Goal: Find specific page/section: Find specific page/section

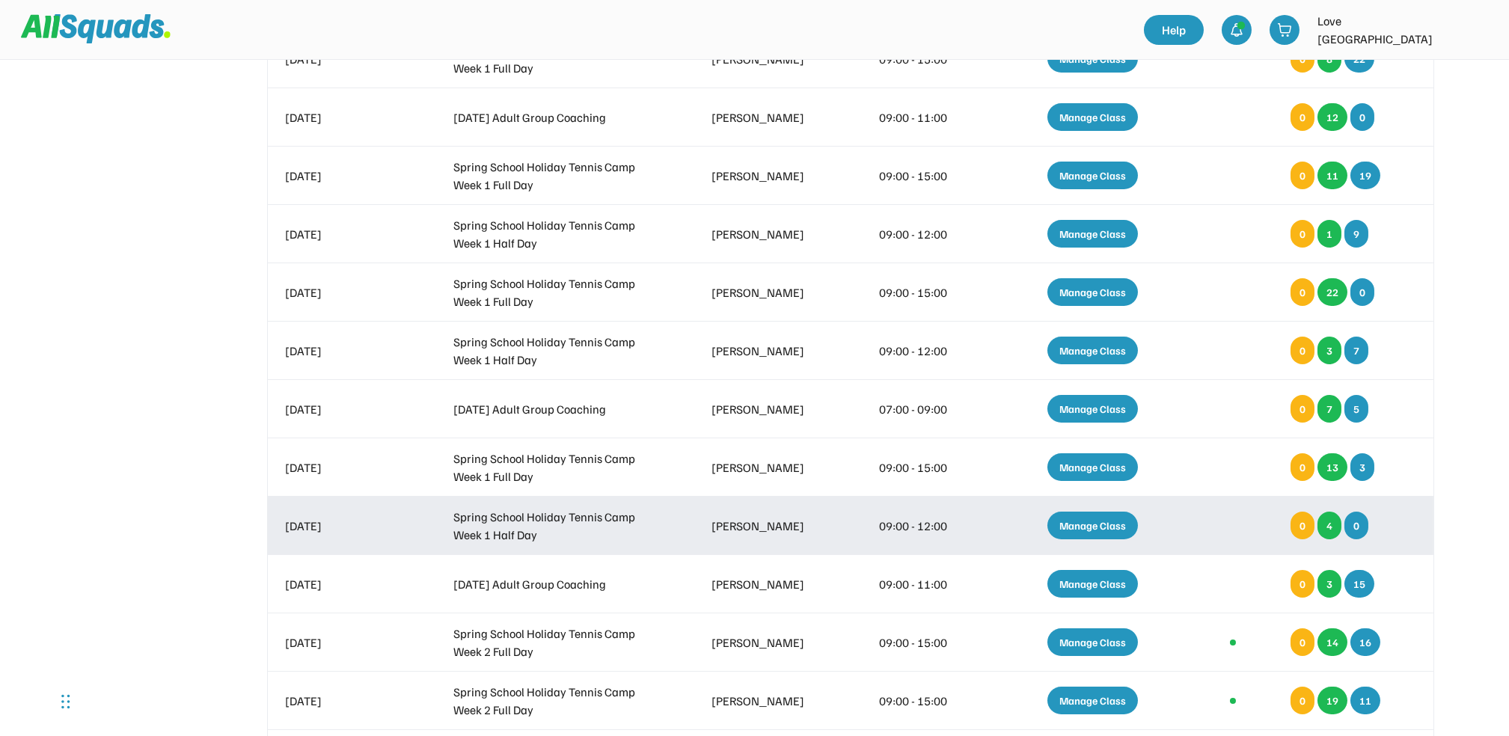
scroll to position [198, 0]
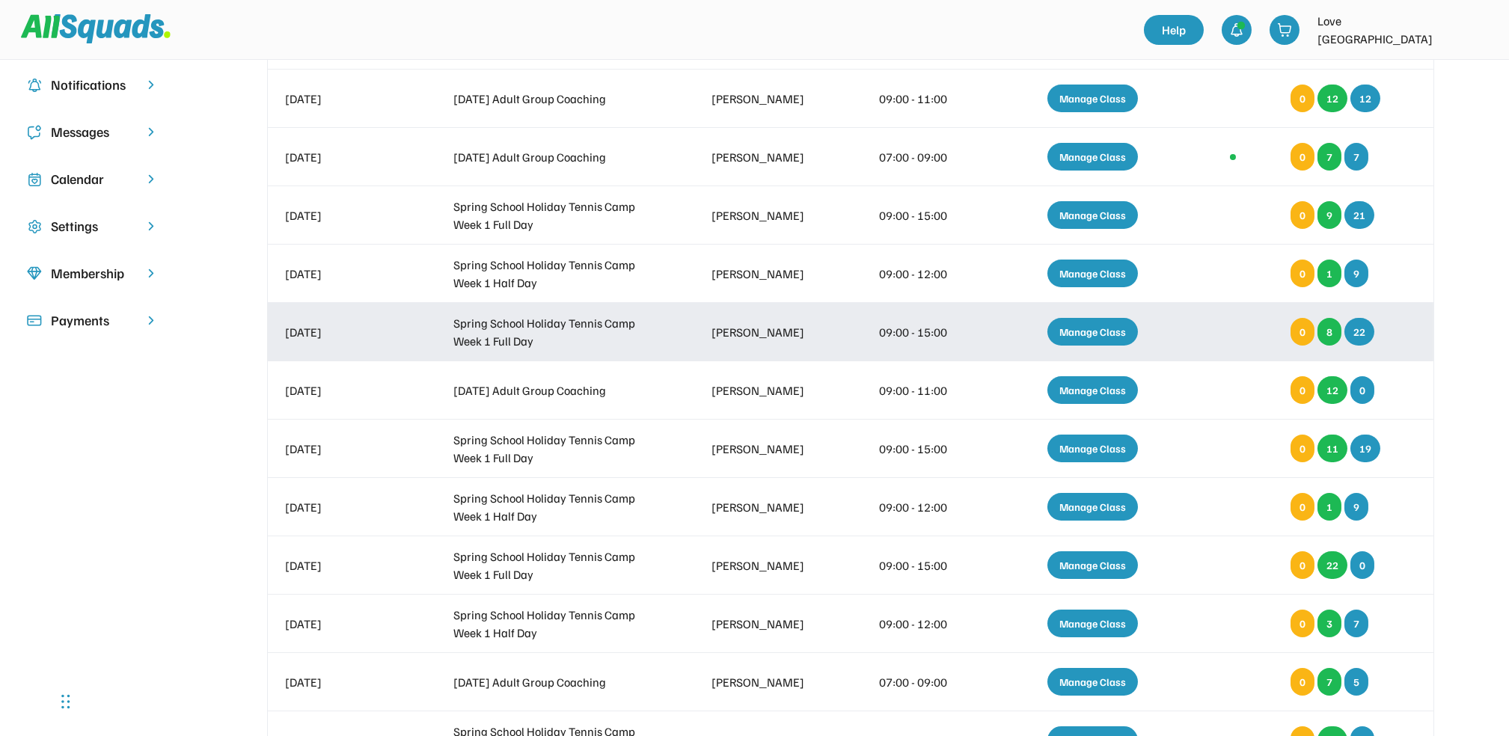
click at [1102, 326] on div "Manage Class" at bounding box center [1093, 332] width 91 height 28
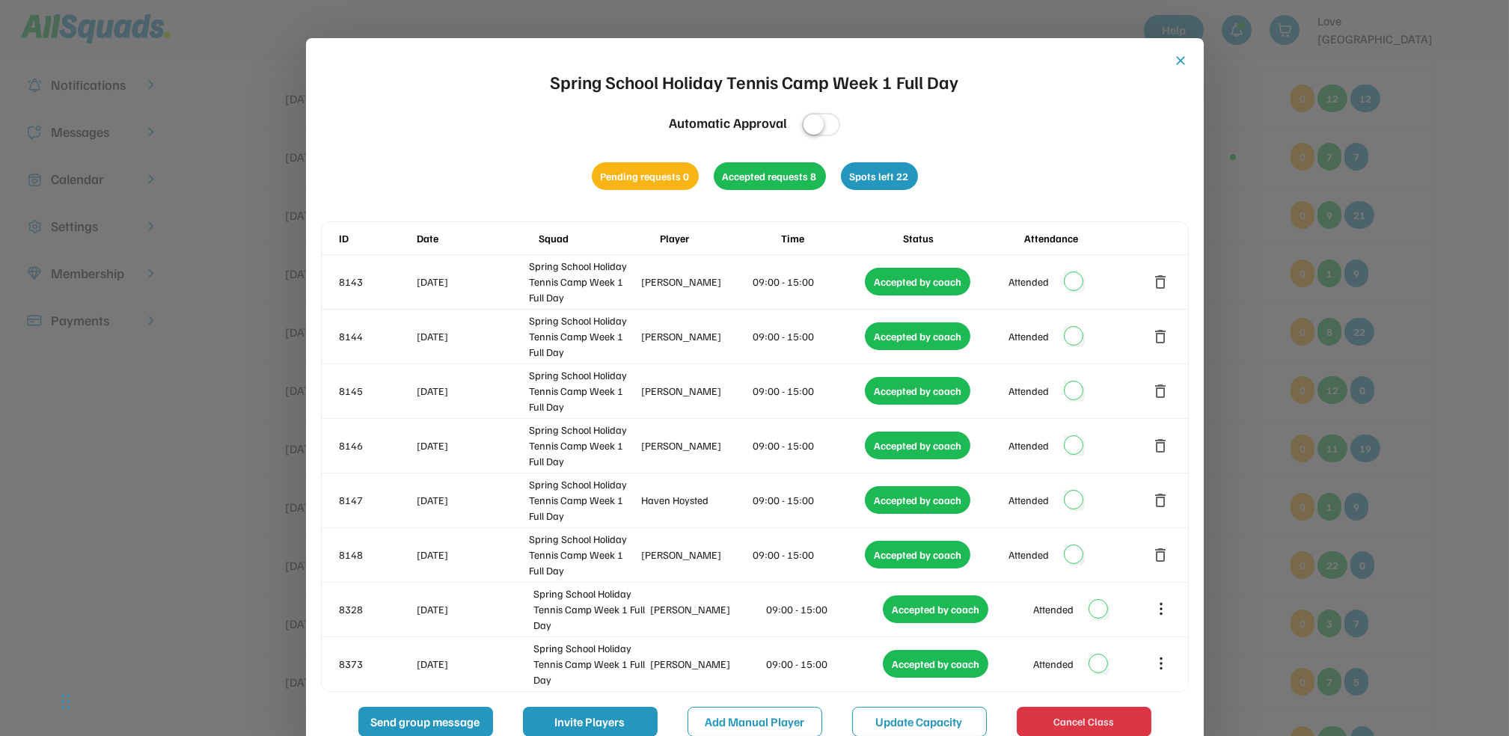
click at [1179, 59] on button "close" at bounding box center [1181, 60] width 15 height 15
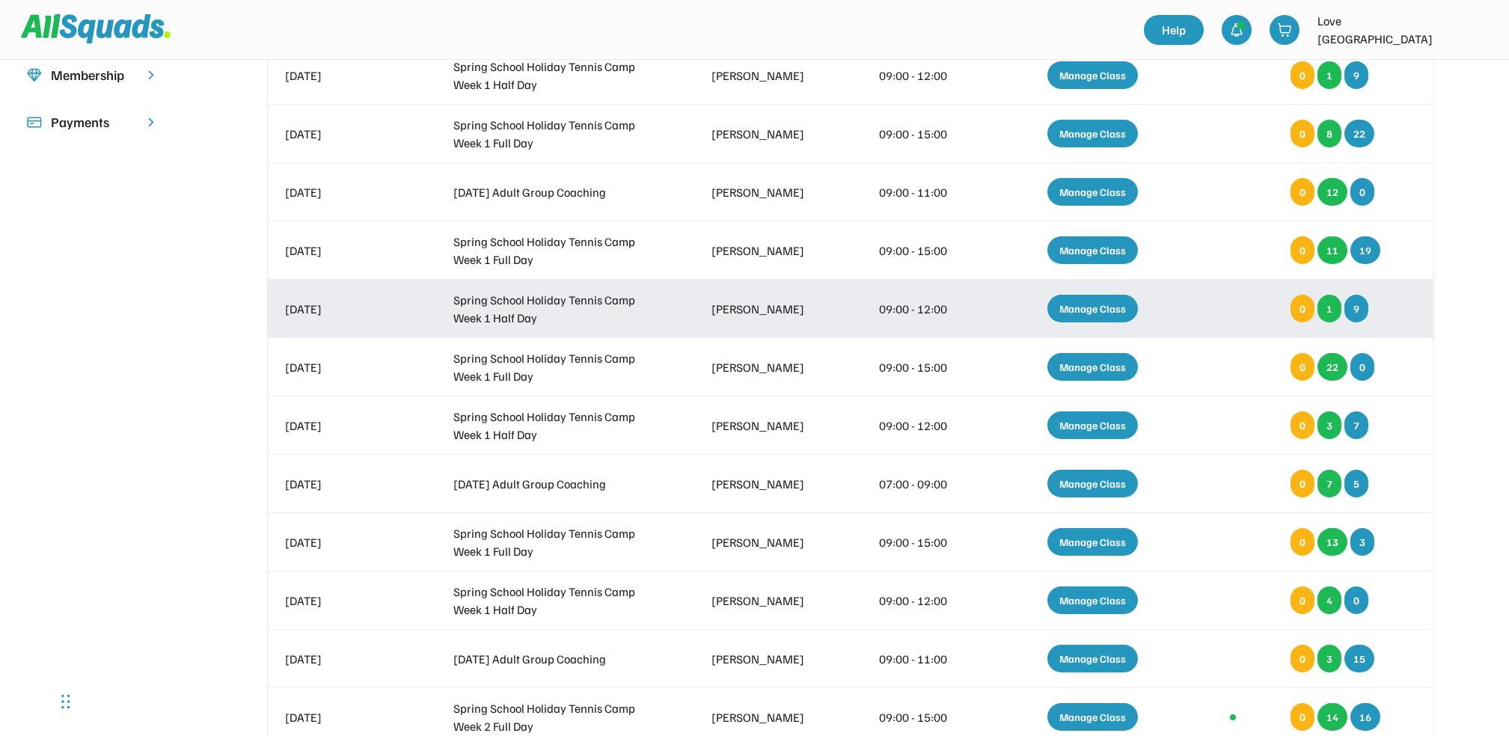
scroll to position [397, 0]
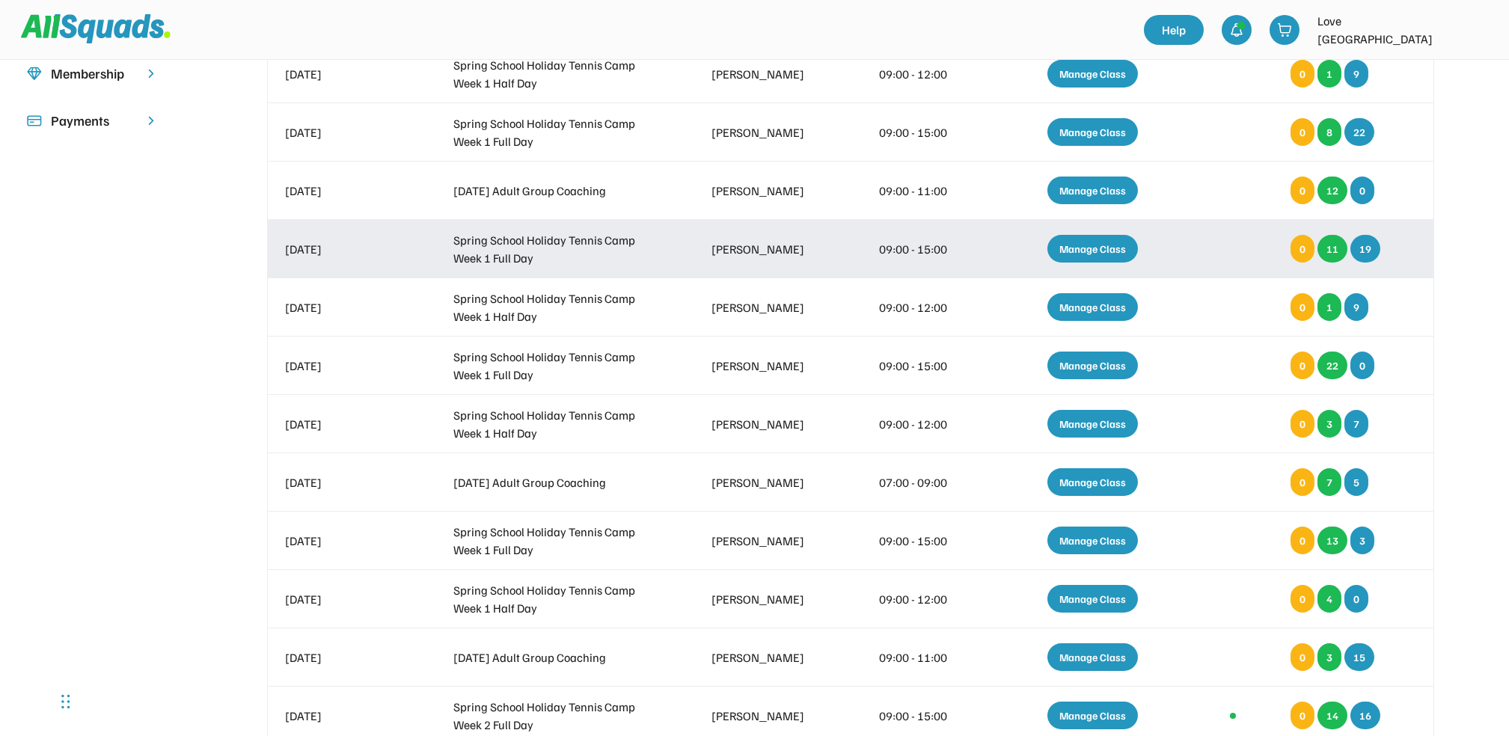
click at [1094, 248] on div "Manage Class" at bounding box center [1093, 249] width 91 height 28
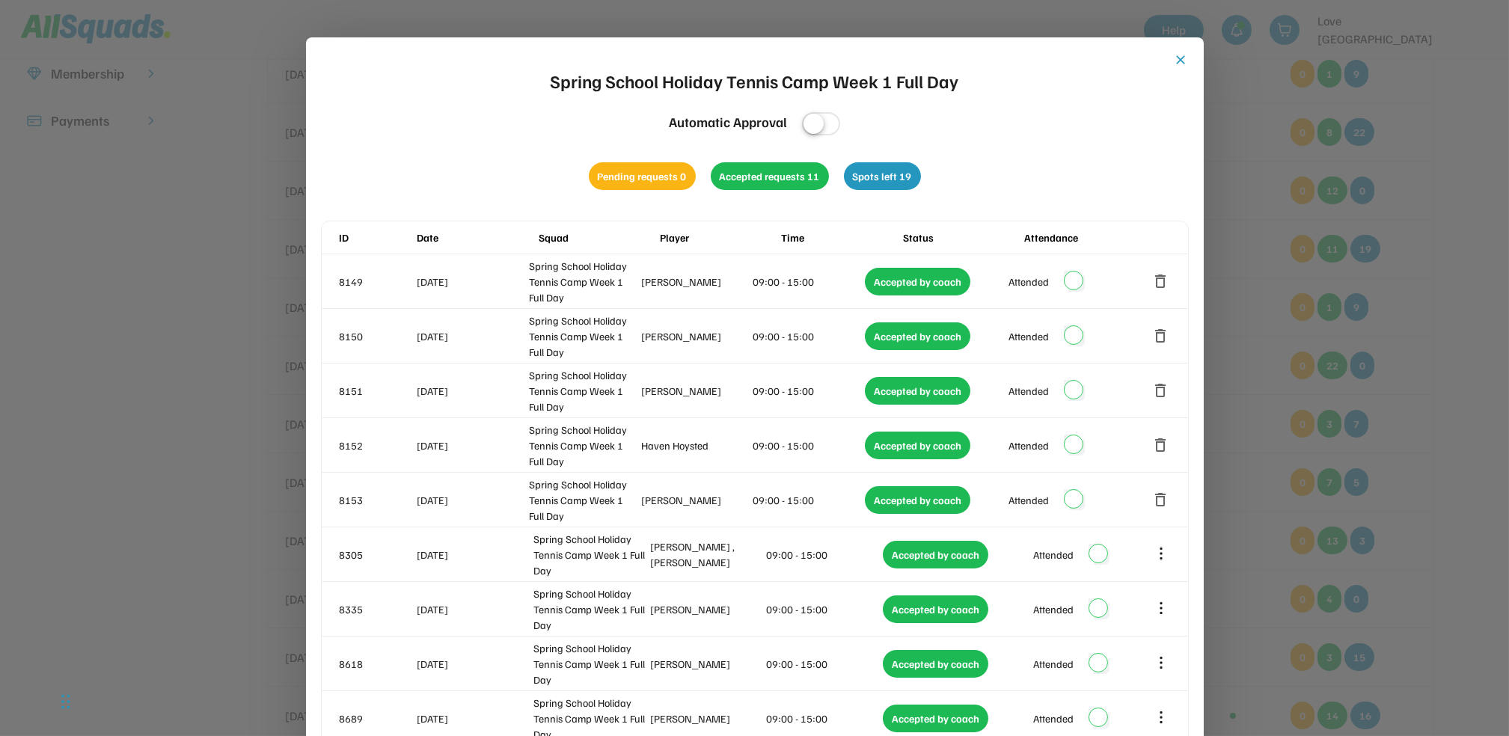
click at [1177, 58] on button "close" at bounding box center [1181, 59] width 15 height 15
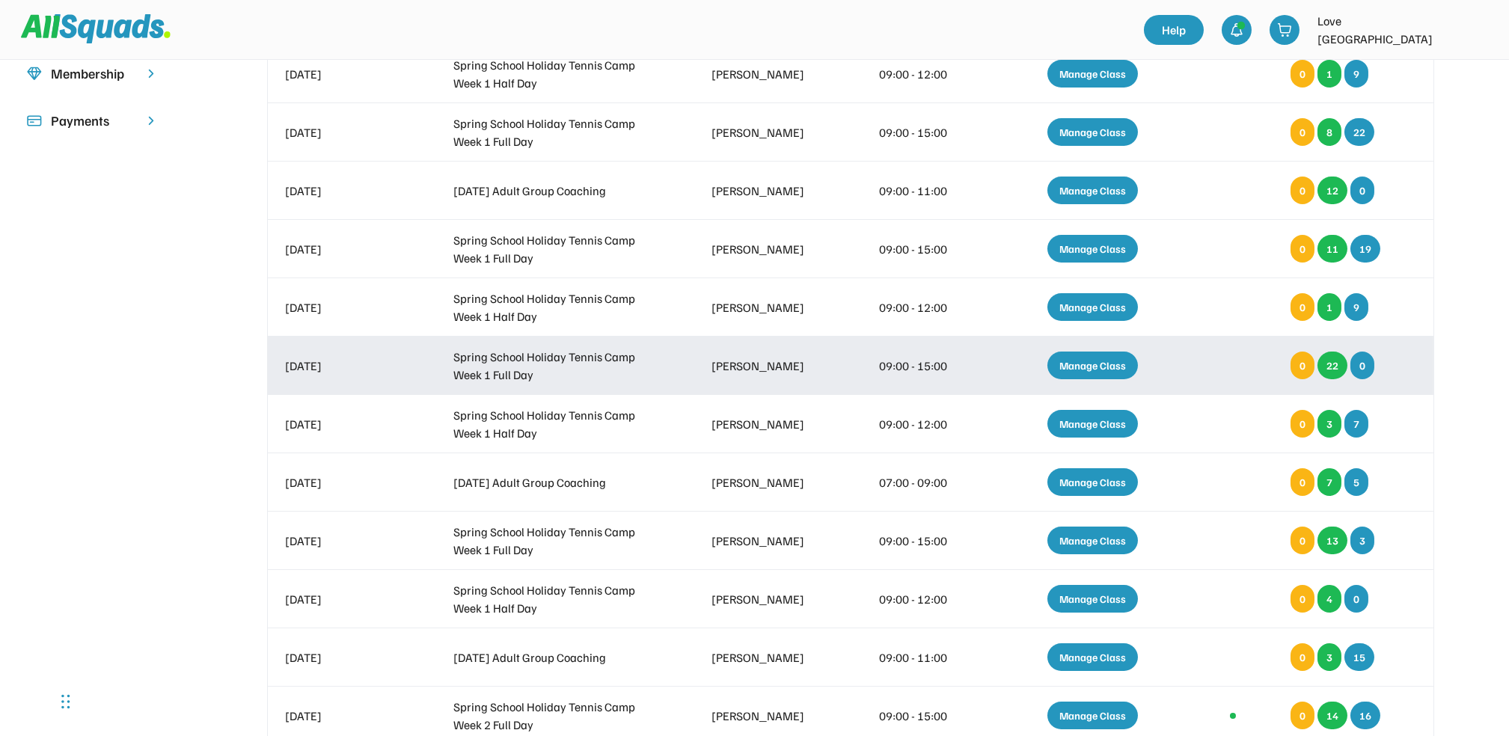
click at [1081, 361] on div "Manage Class" at bounding box center [1093, 366] width 91 height 28
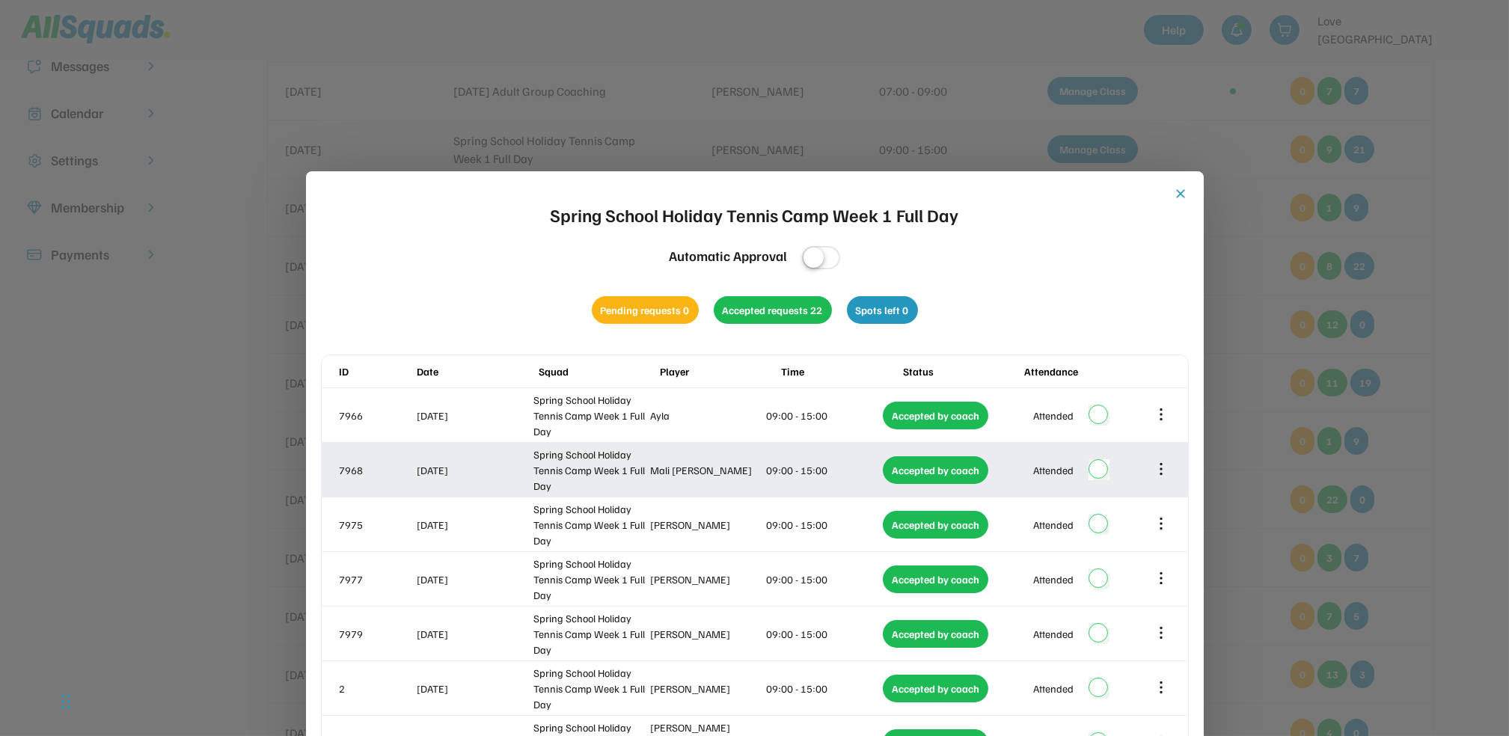
scroll to position [0, 0]
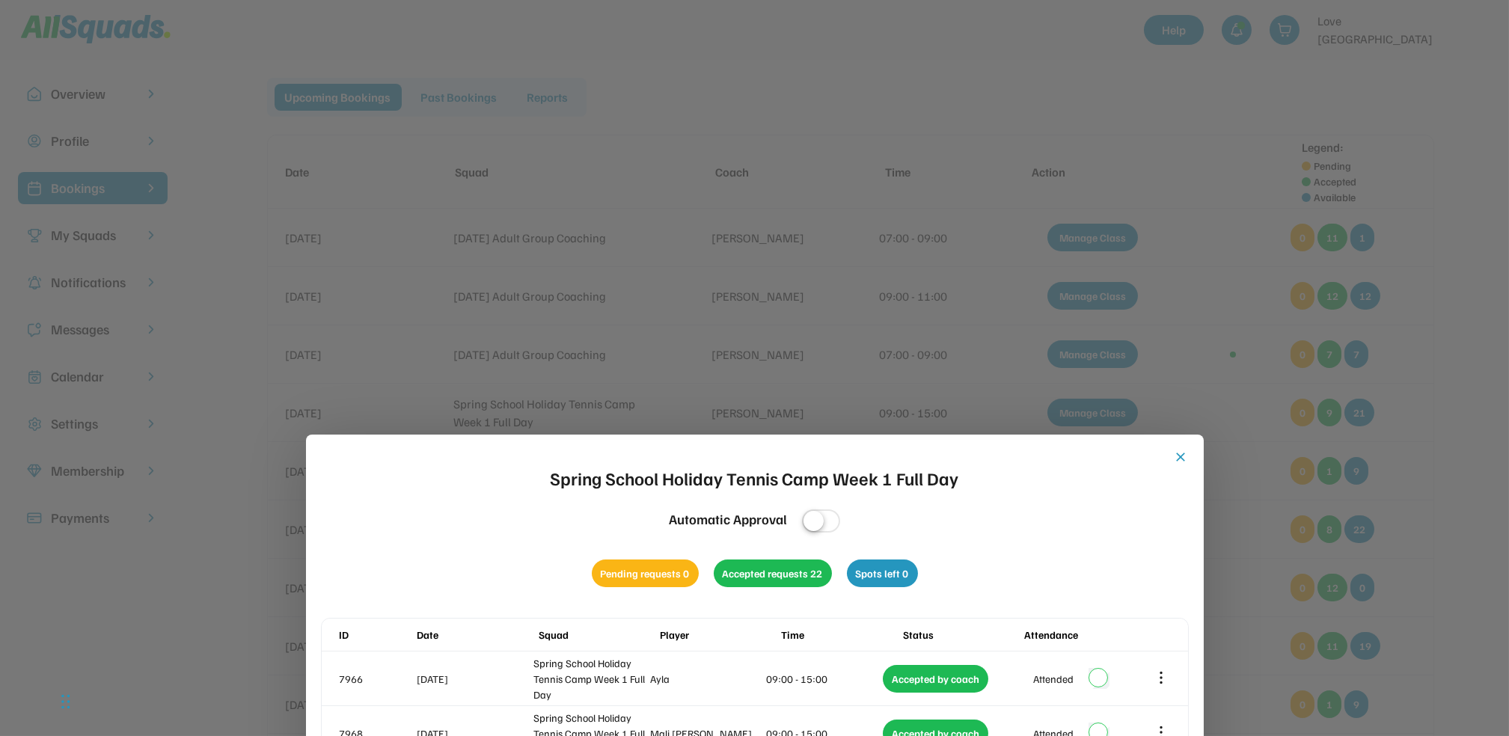
click at [1179, 453] on button "close" at bounding box center [1181, 457] width 15 height 15
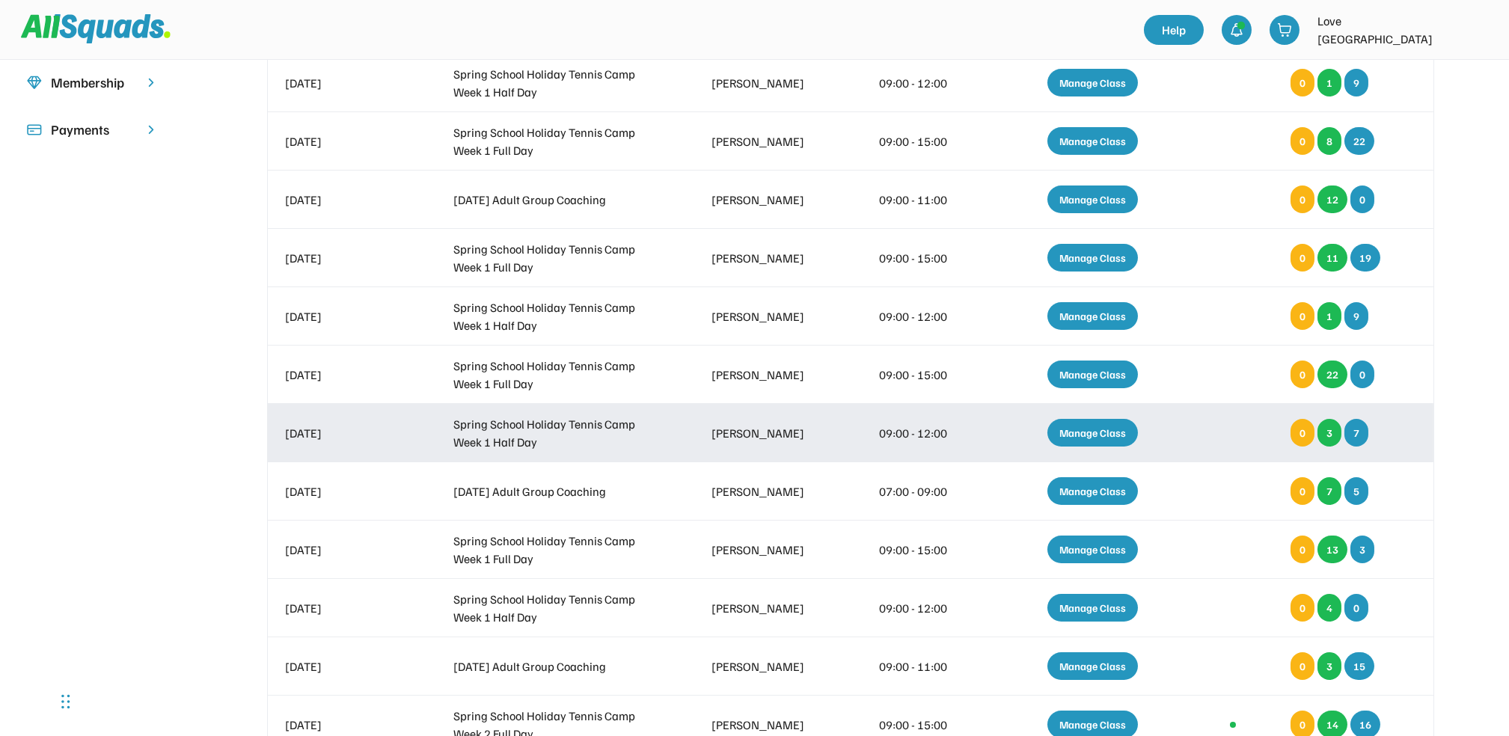
scroll to position [399, 0]
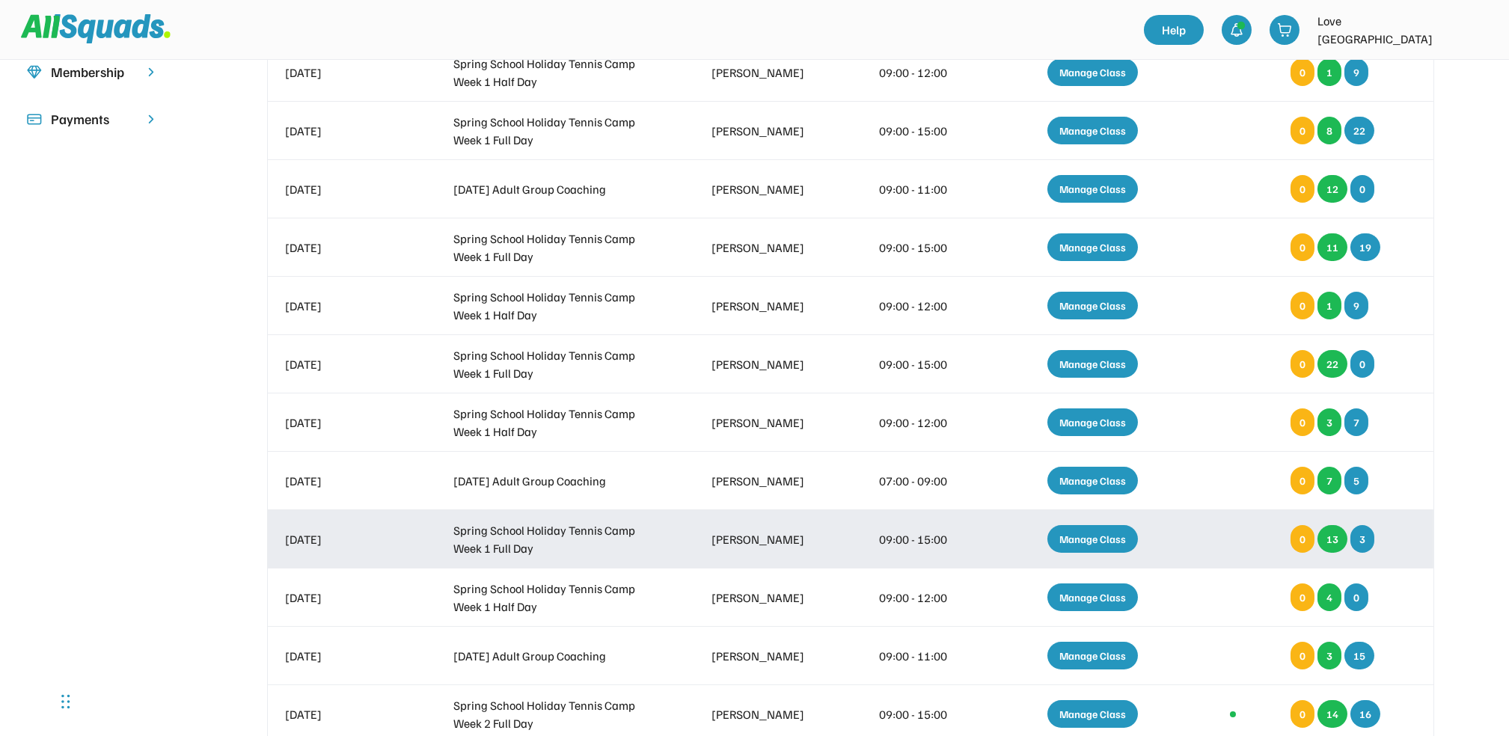
click at [1106, 537] on div "Manage Class" at bounding box center [1093, 539] width 91 height 28
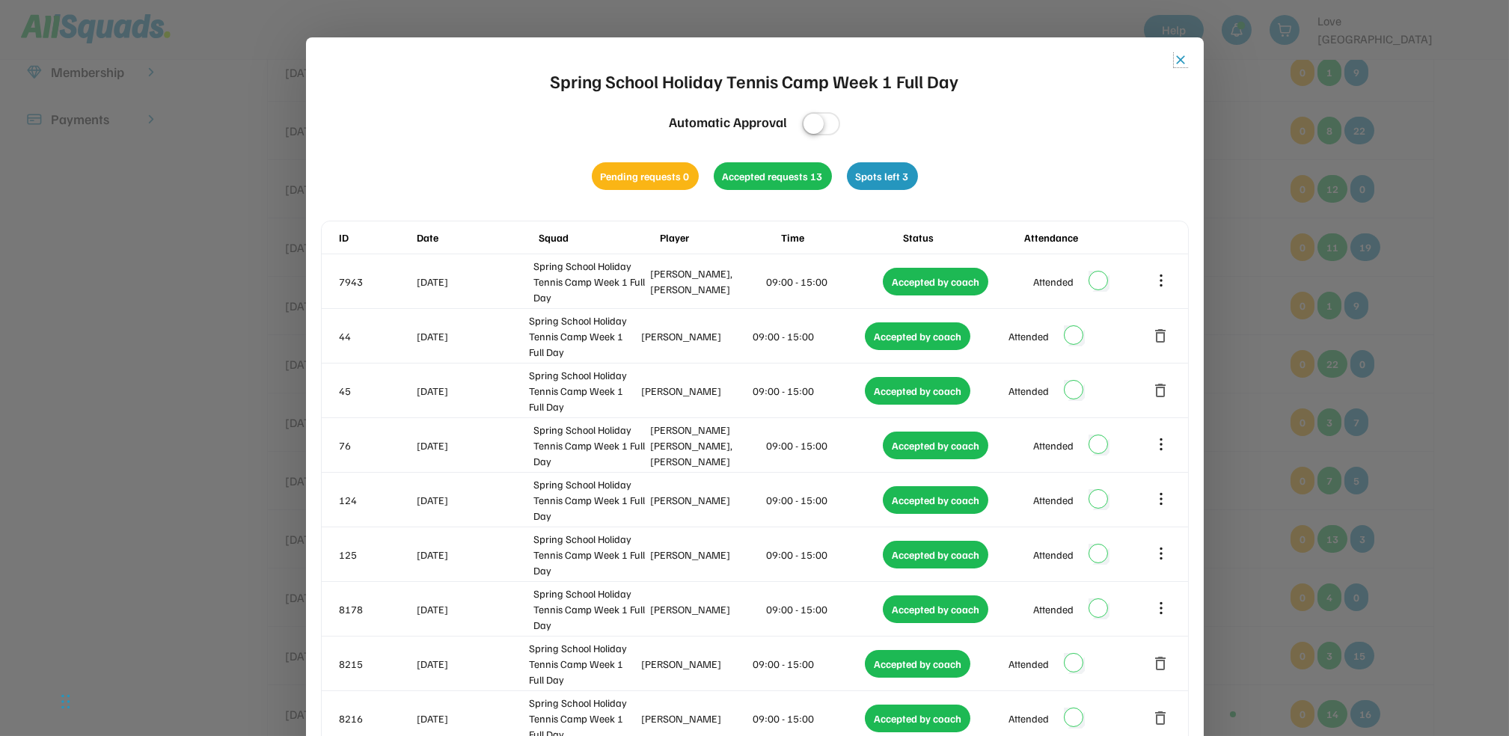
click at [1182, 58] on button "close" at bounding box center [1181, 59] width 15 height 15
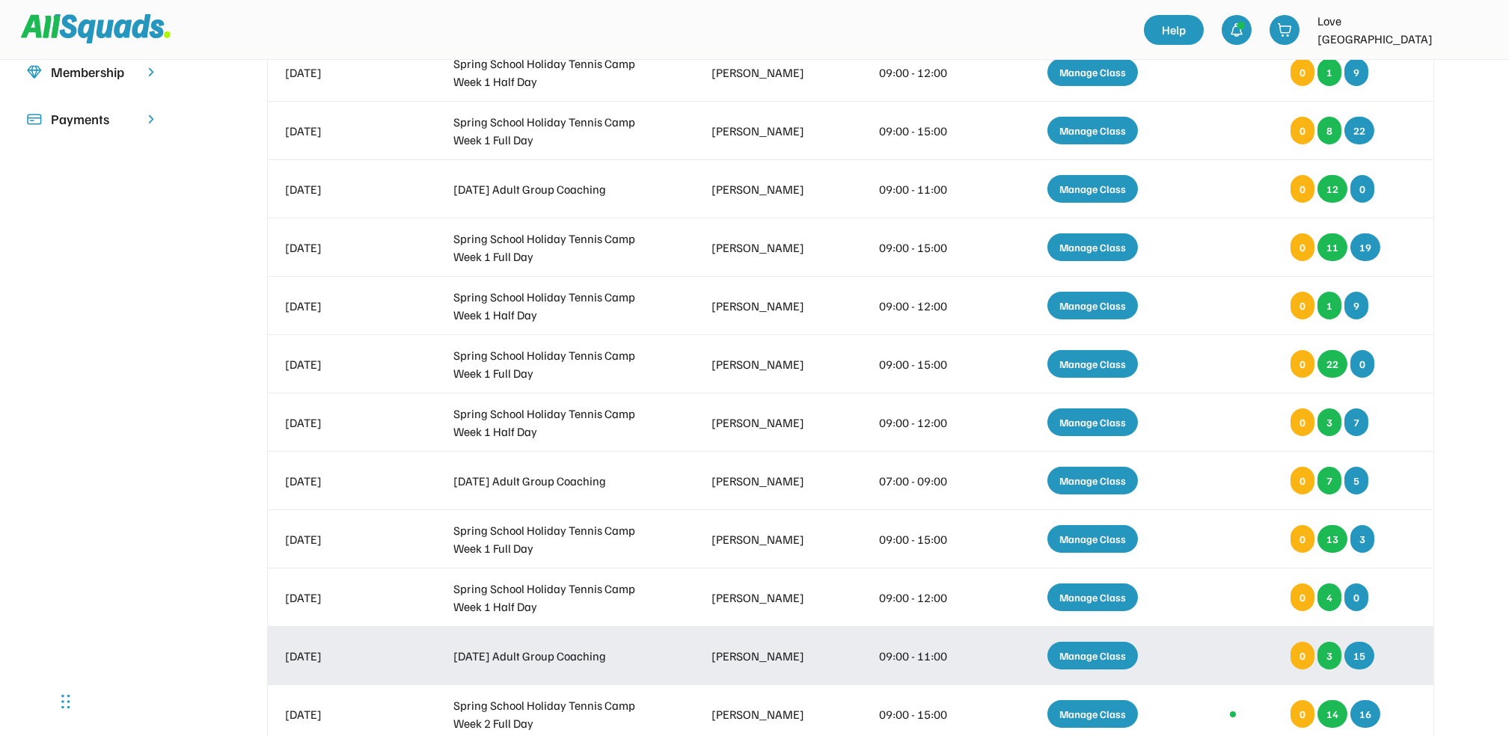
click at [1093, 654] on div "Manage Class" at bounding box center [1093, 656] width 91 height 28
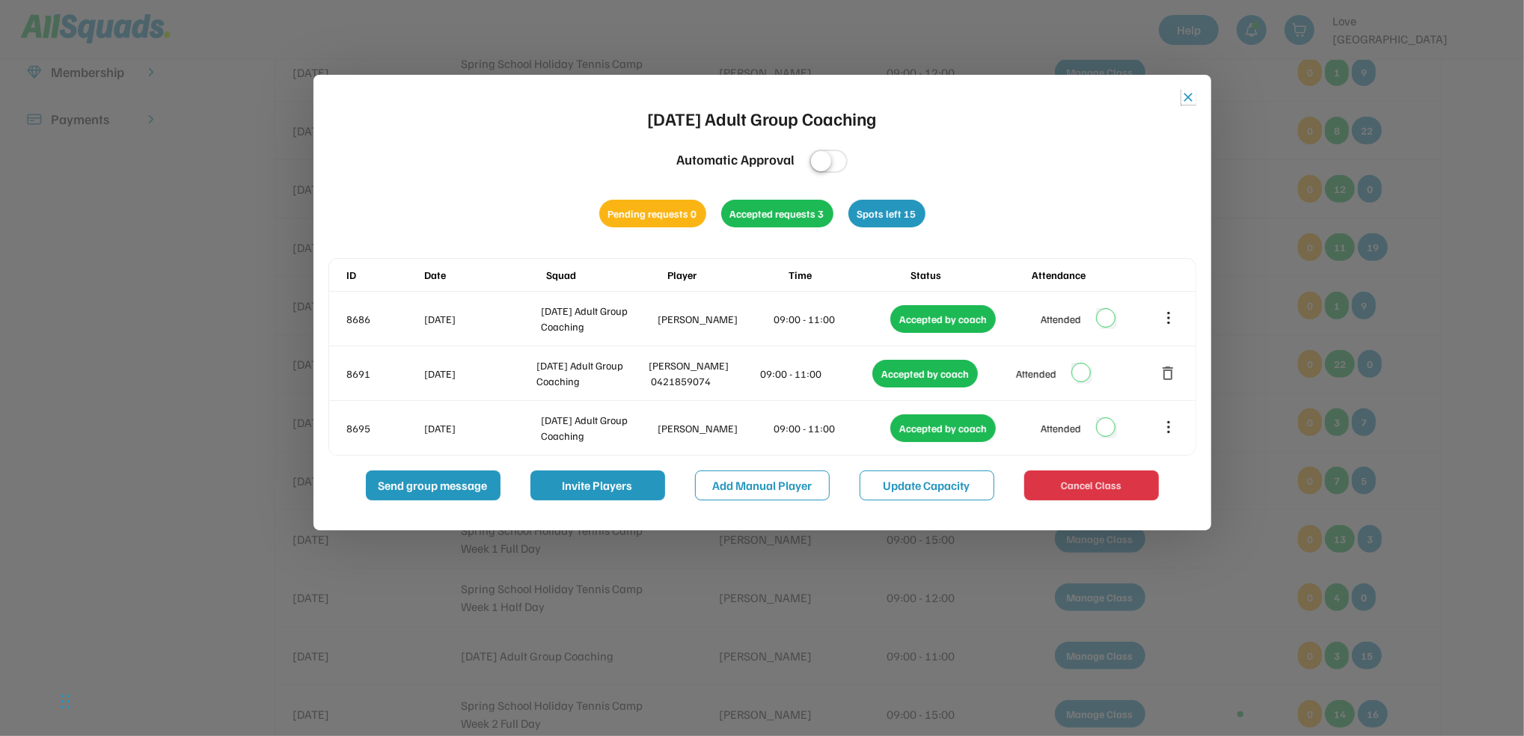
click at [1184, 97] on button "close" at bounding box center [1189, 97] width 15 height 15
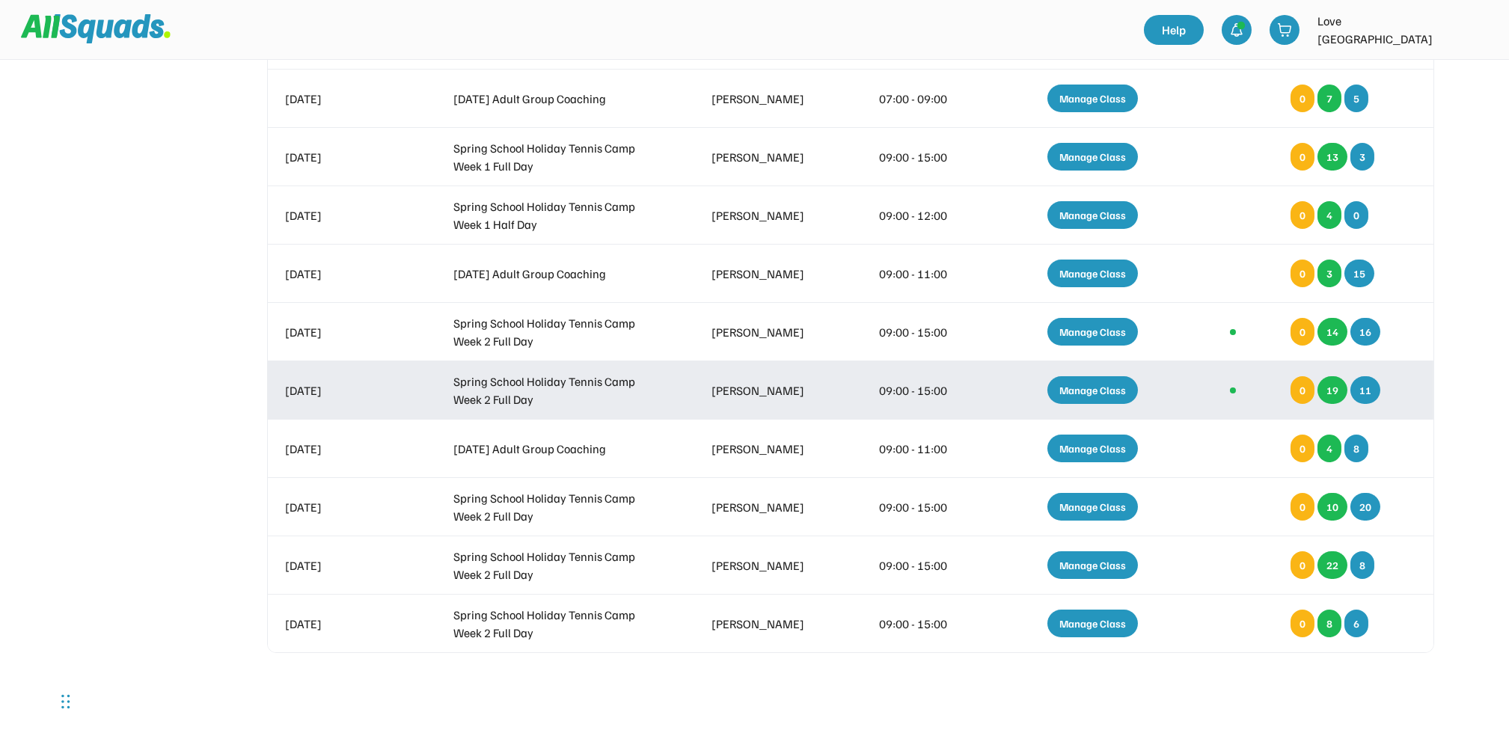
scroll to position [798, 0]
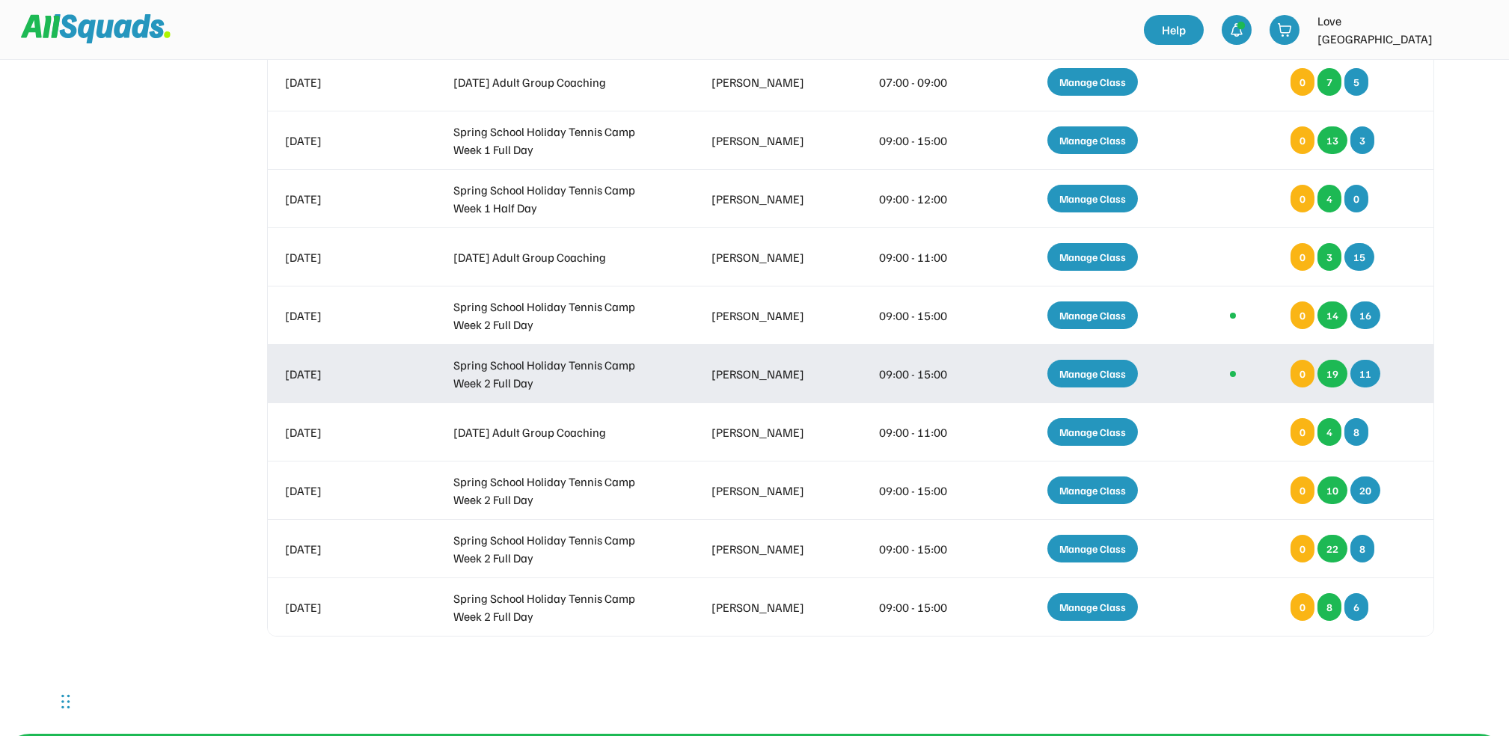
click at [1094, 367] on div "Manage Class" at bounding box center [1093, 374] width 91 height 28
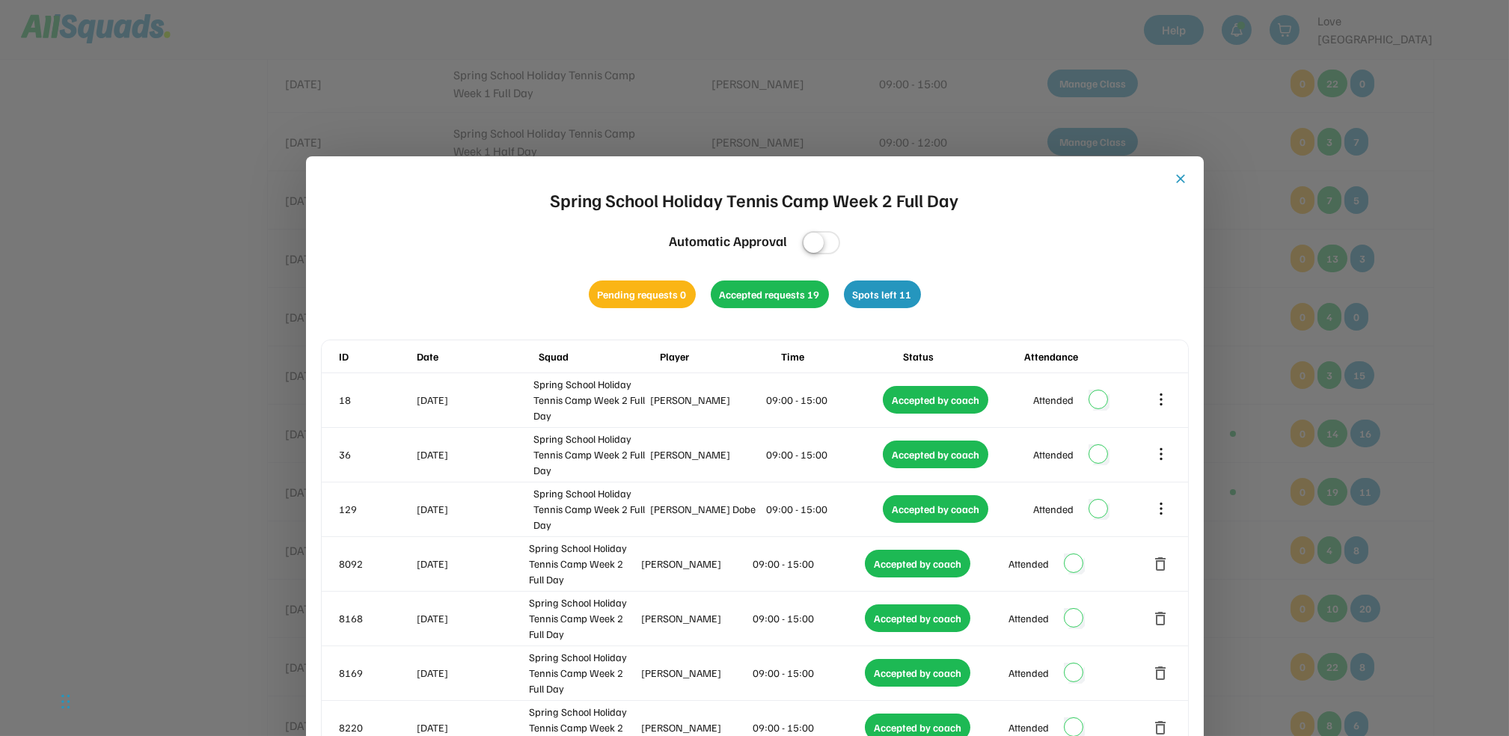
scroll to position [676, 0]
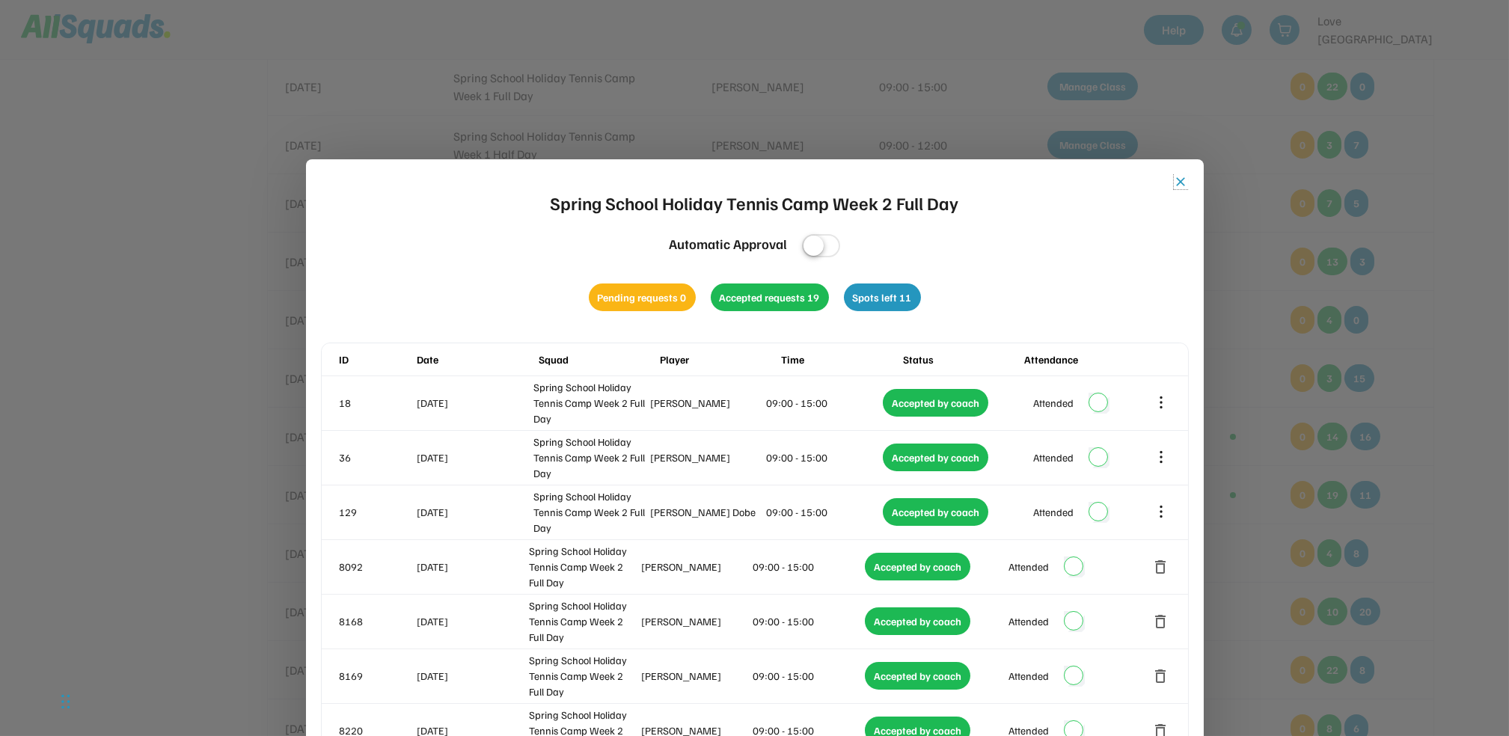
click at [1182, 178] on button "close" at bounding box center [1181, 181] width 15 height 15
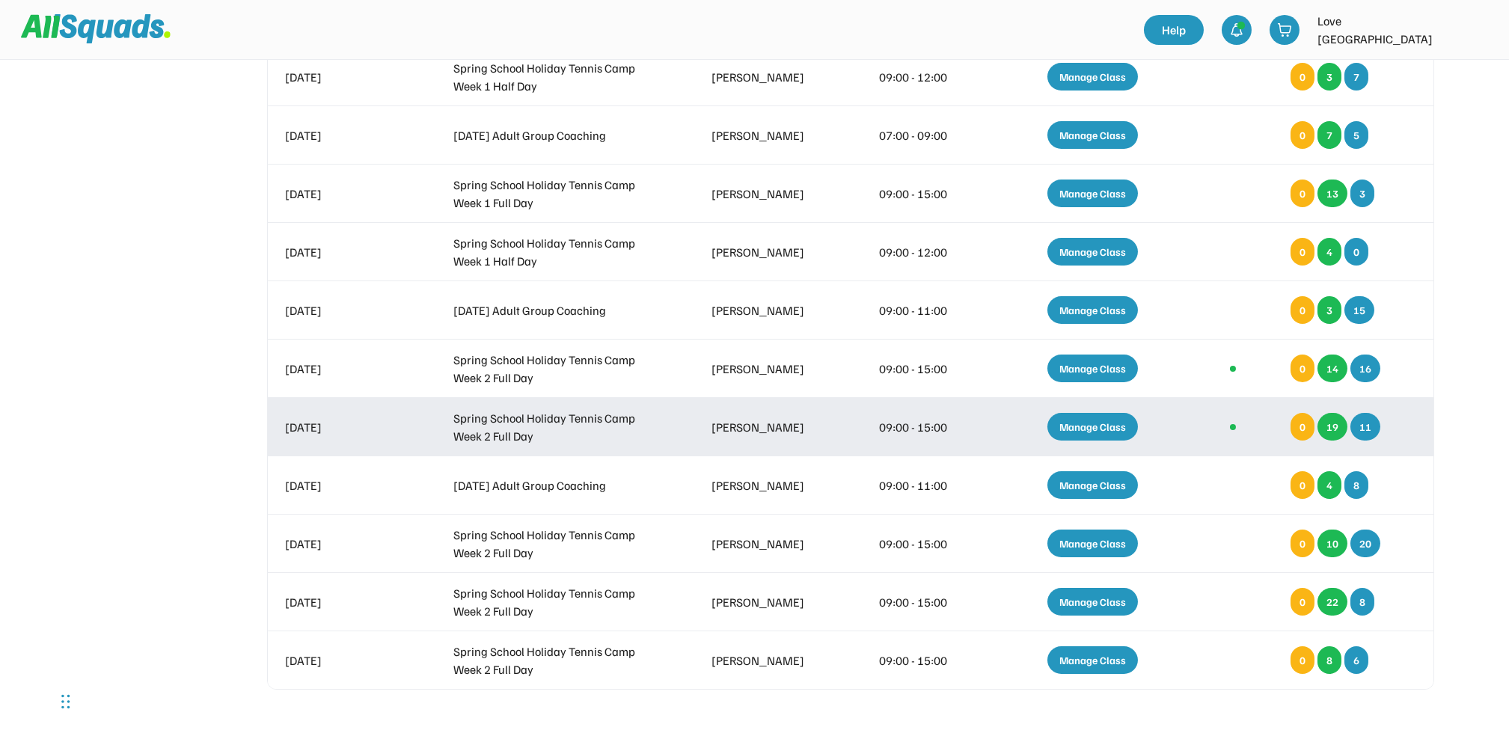
scroll to position [776, 0]
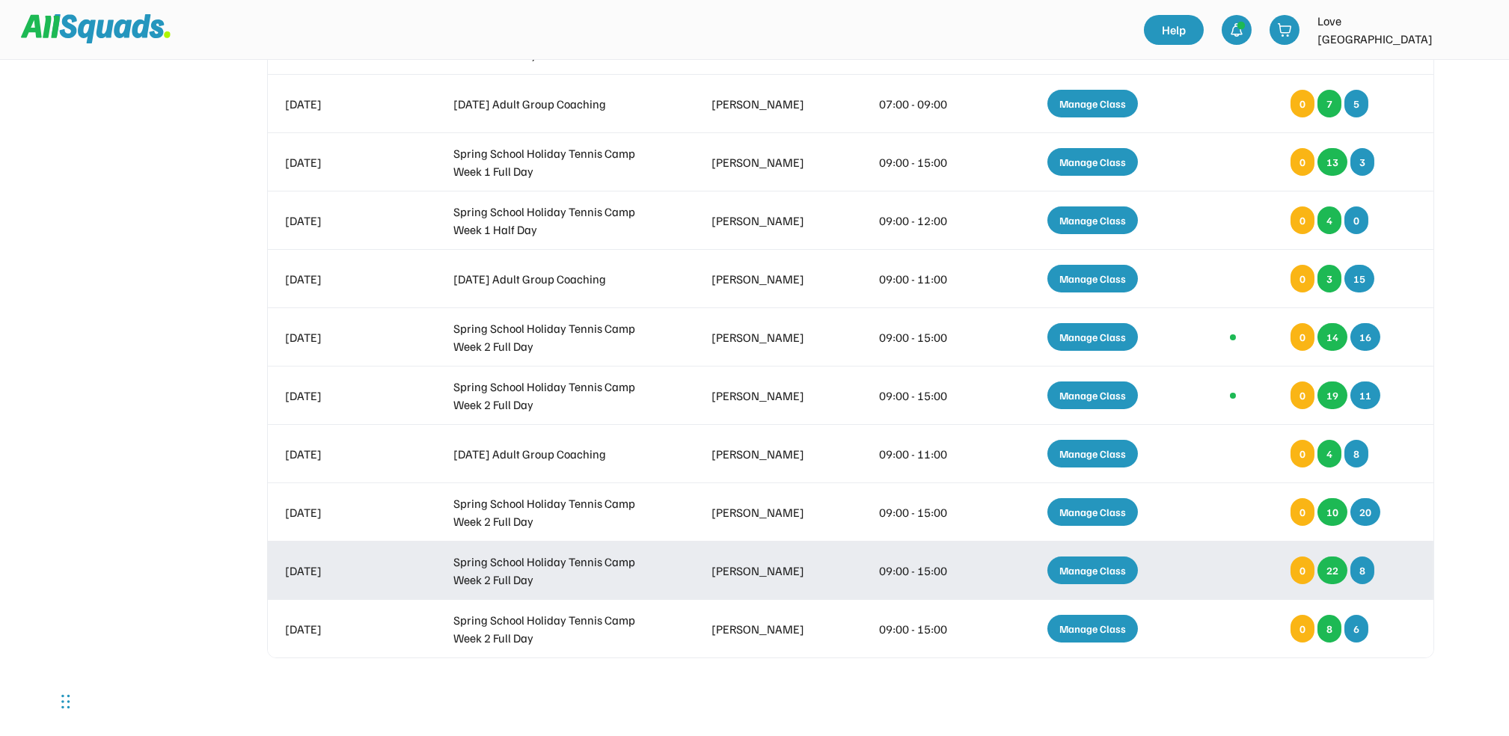
click at [1093, 571] on div "Manage Class" at bounding box center [1093, 571] width 91 height 28
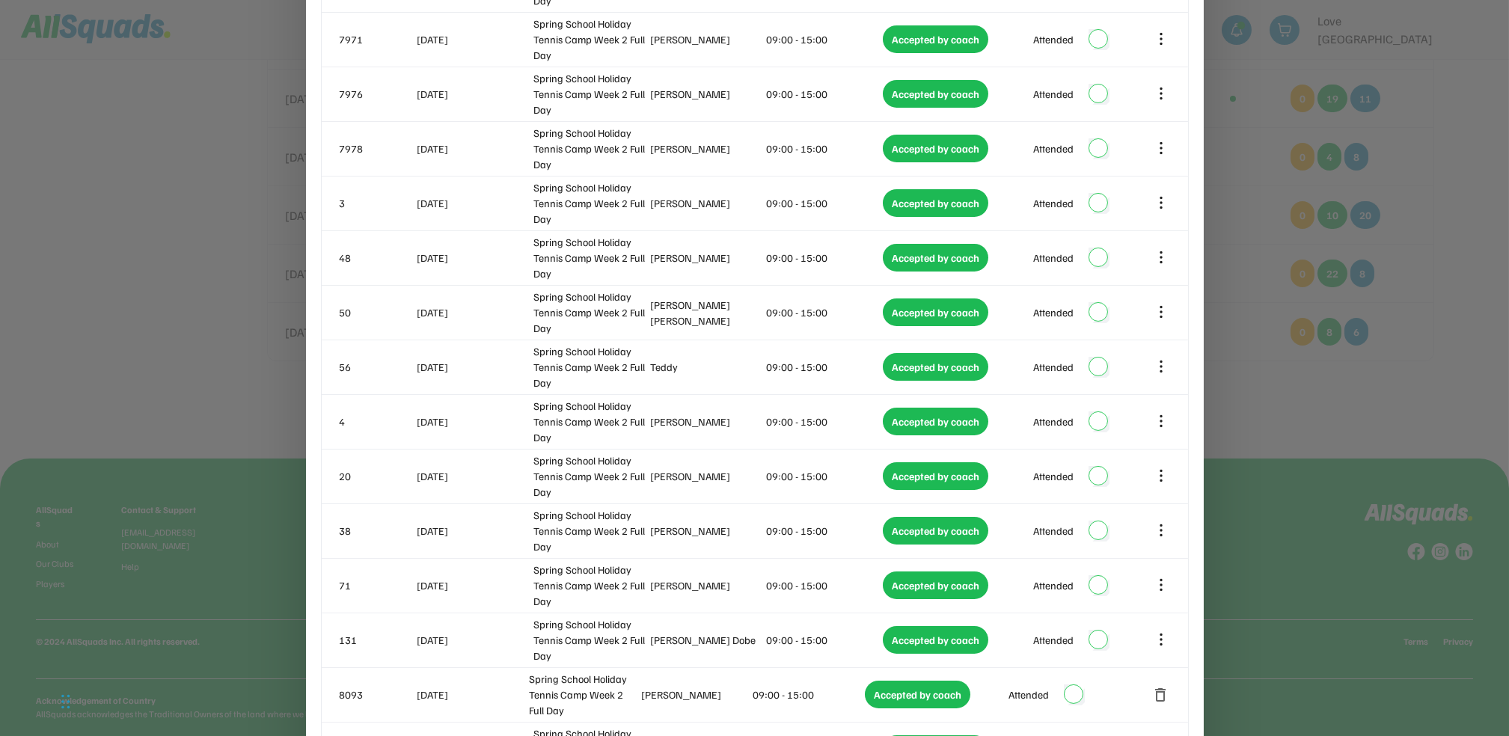
scroll to position [575, 0]
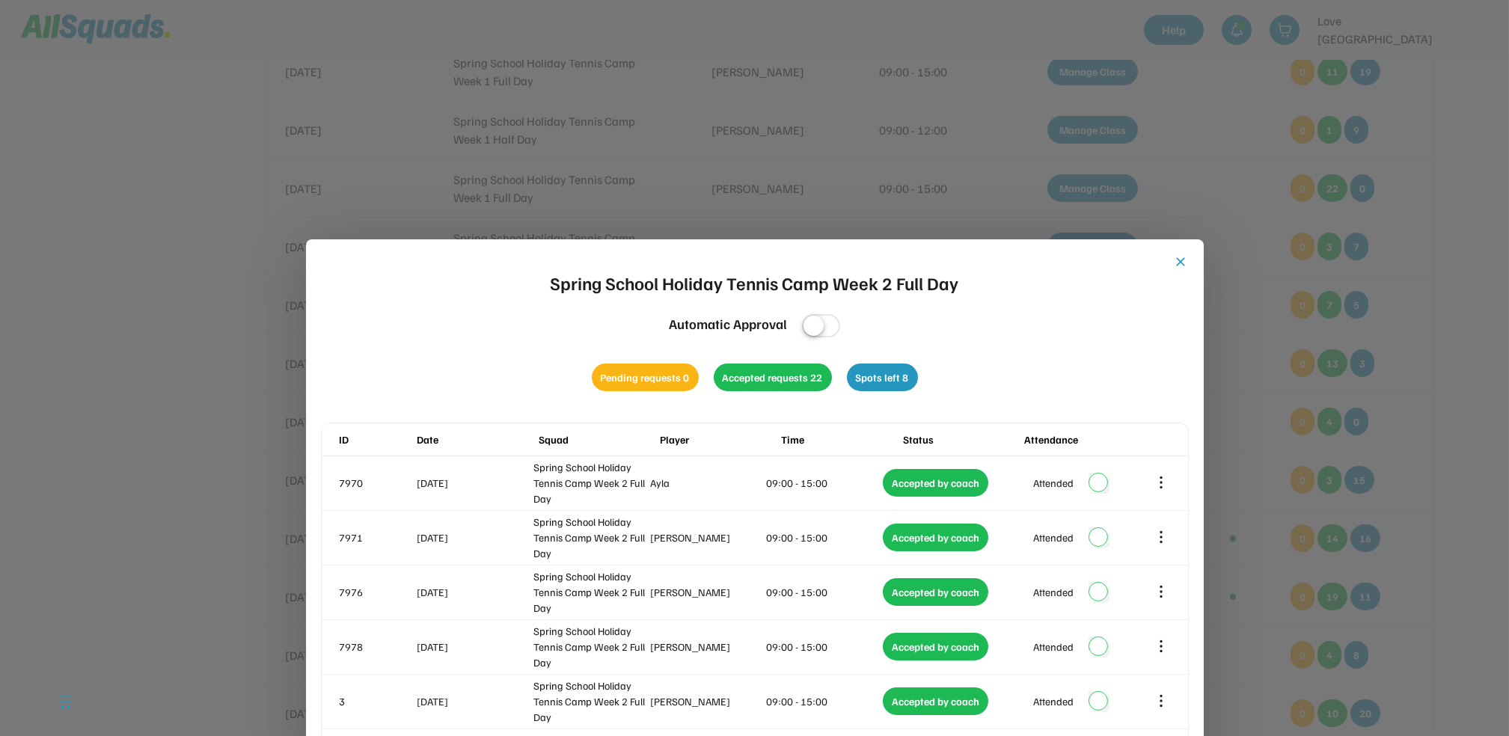
click at [1179, 265] on button "close" at bounding box center [1181, 261] width 15 height 15
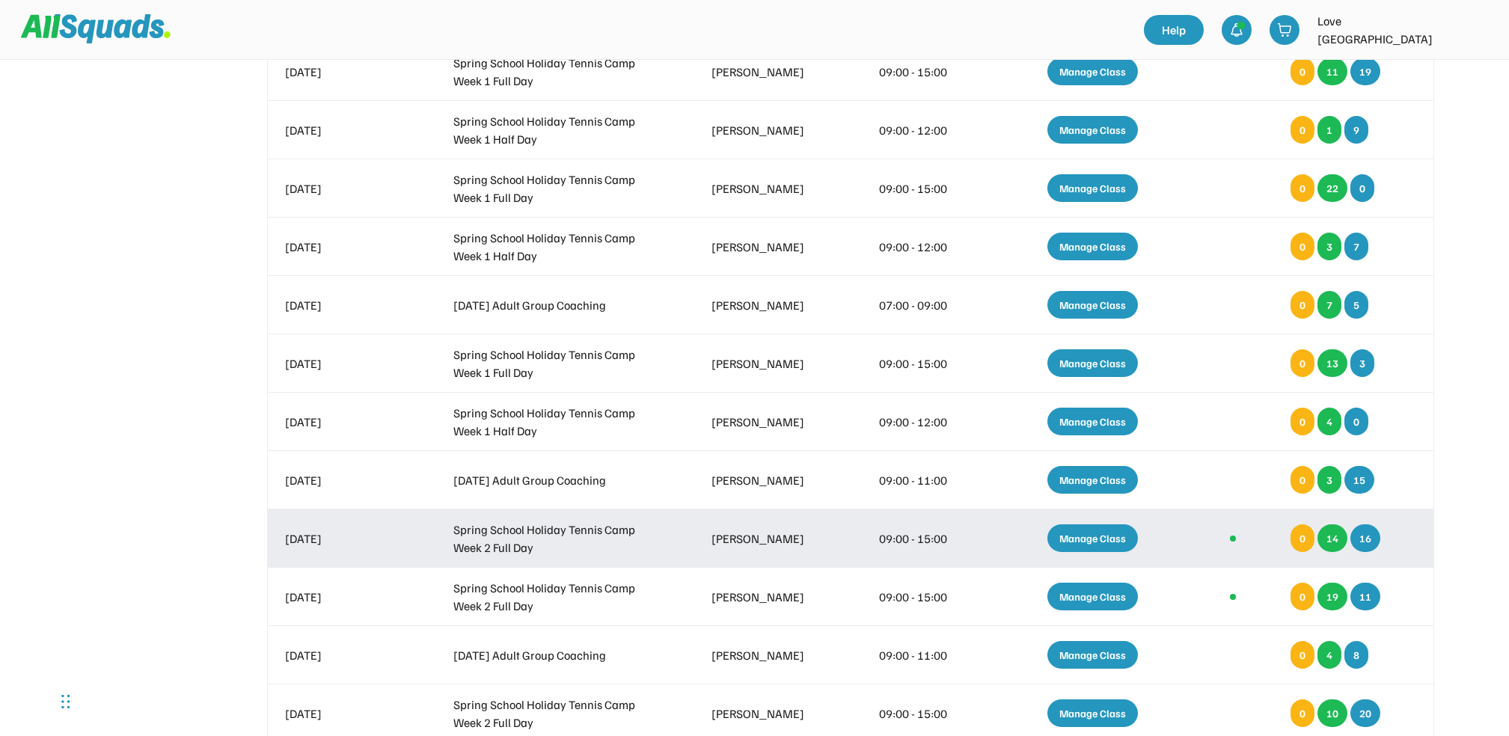
click at [1093, 536] on div "Manage Class" at bounding box center [1093, 539] width 91 height 28
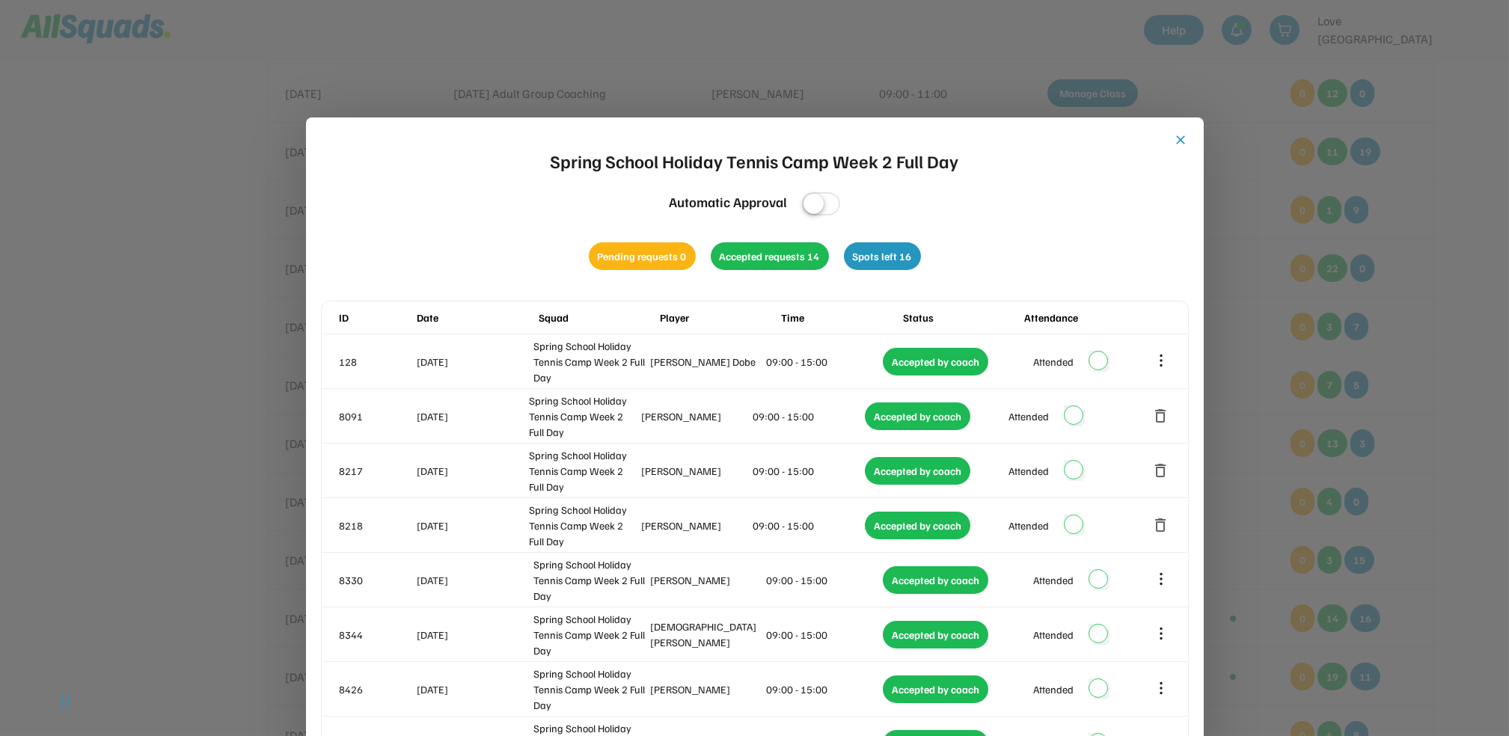
scroll to position [198, 0]
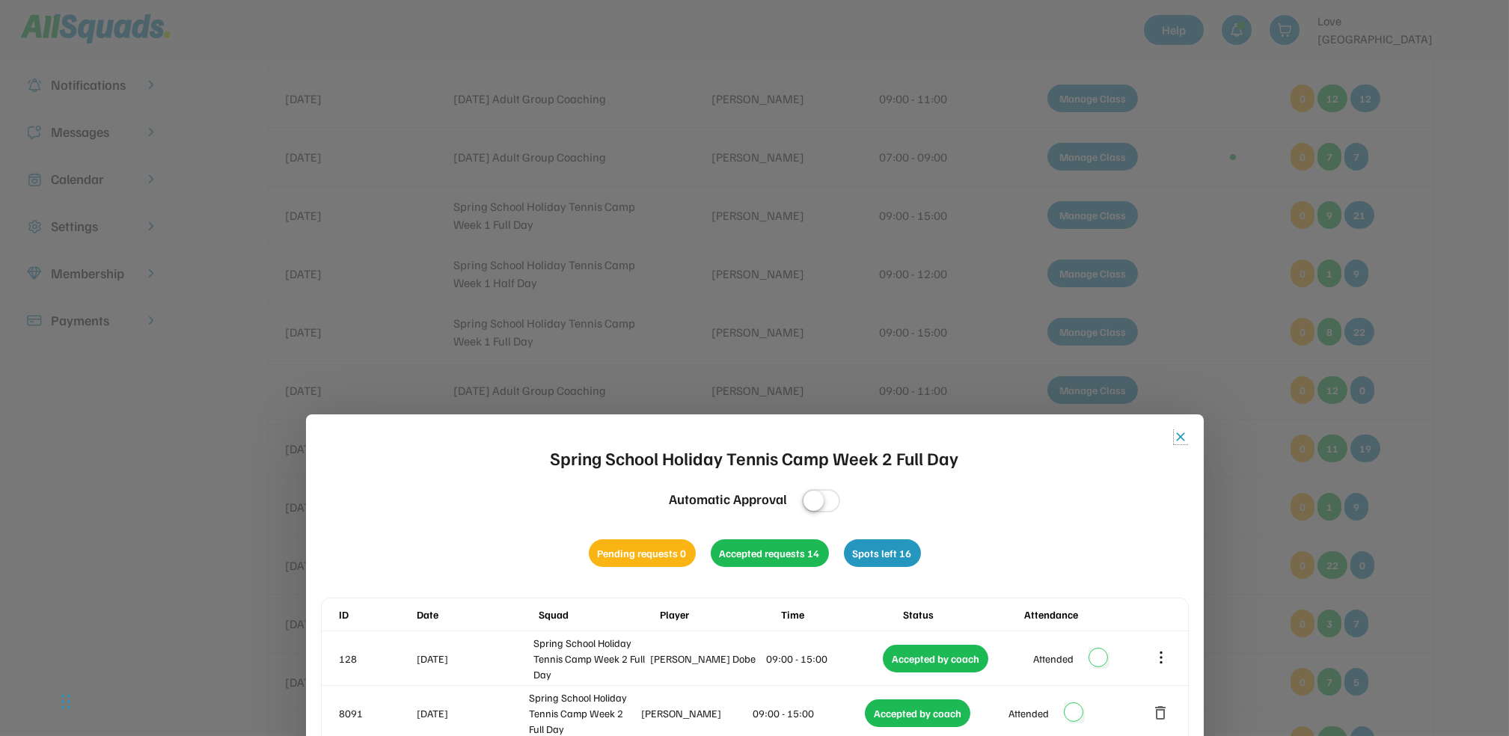
click at [1178, 431] on button "close" at bounding box center [1181, 437] width 15 height 15
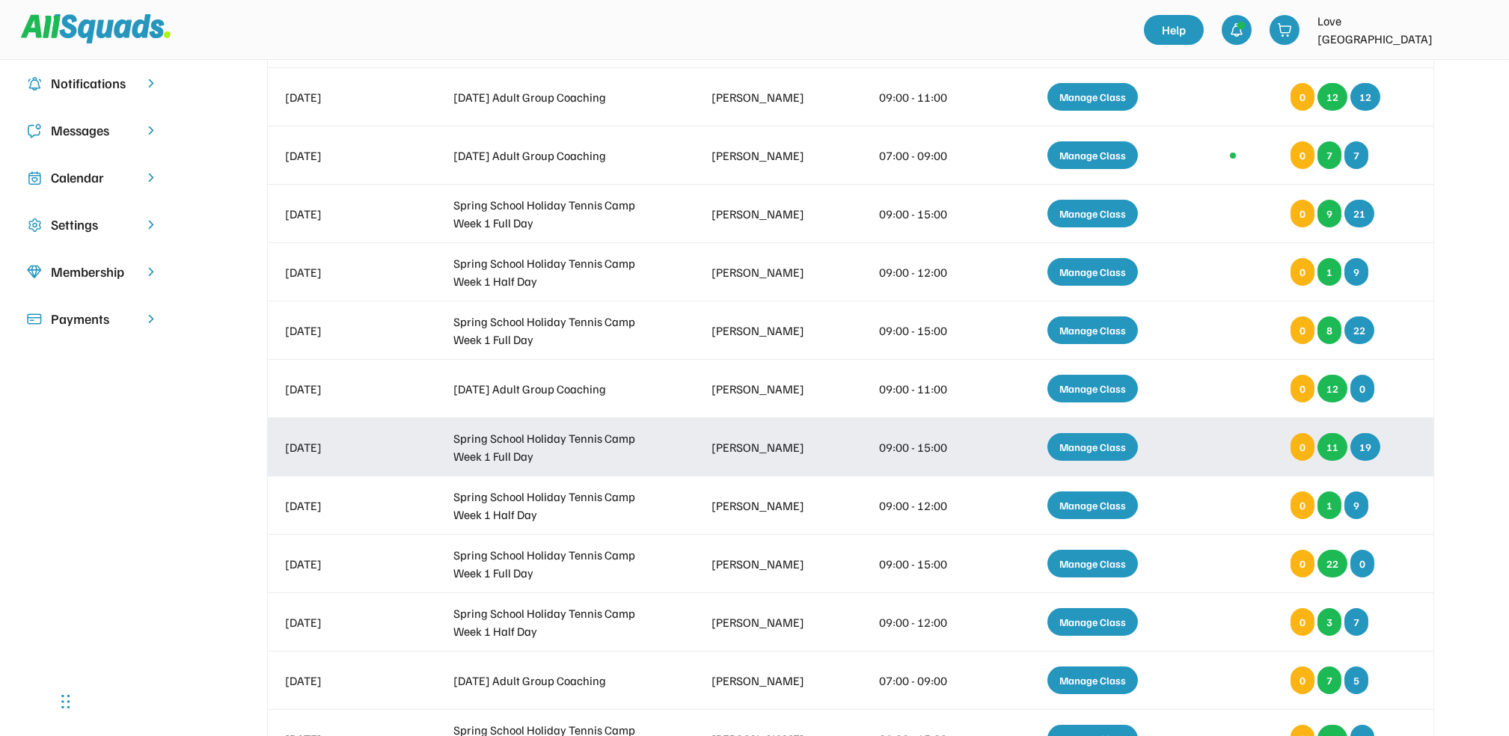
scroll to position [399, 0]
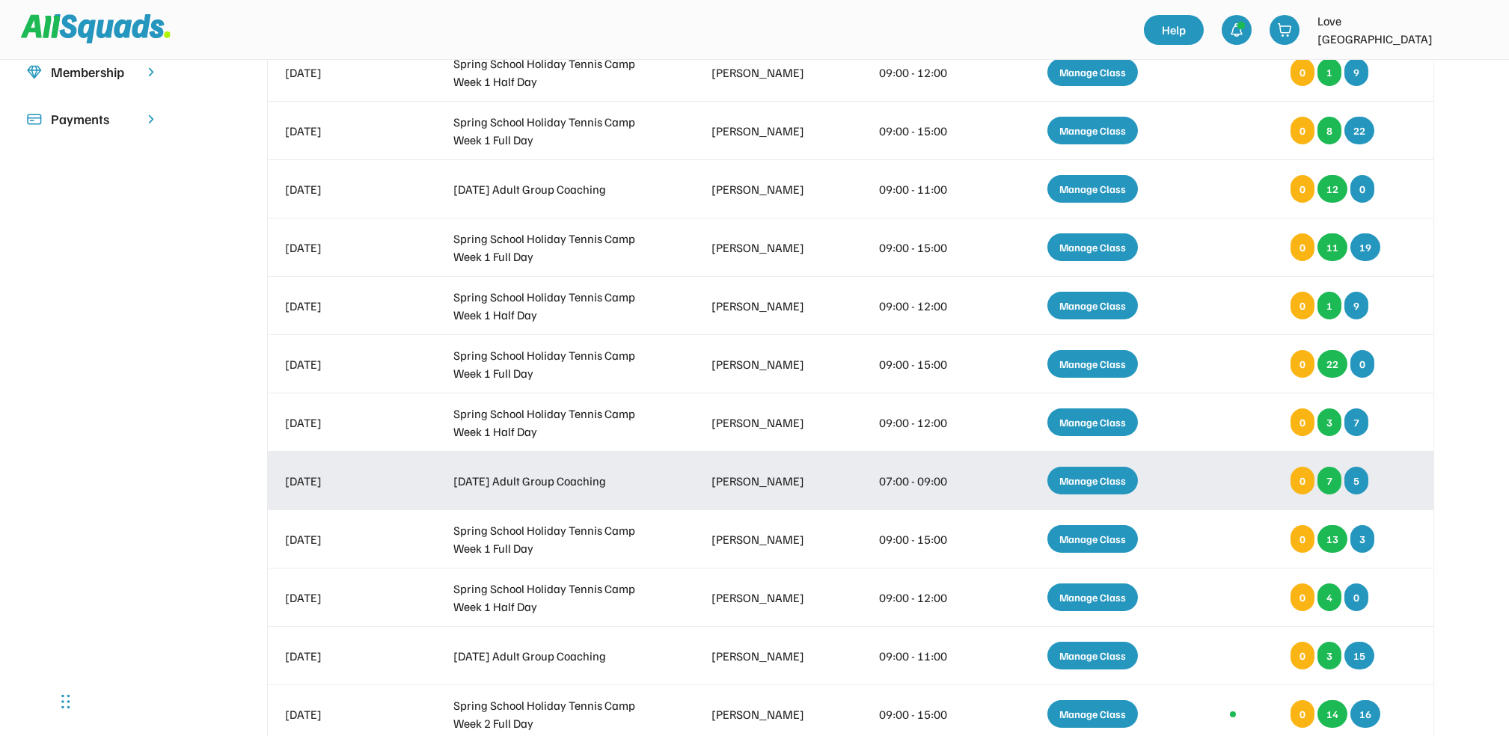
click at [1109, 477] on div "Manage Class" at bounding box center [1093, 481] width 91 height 28
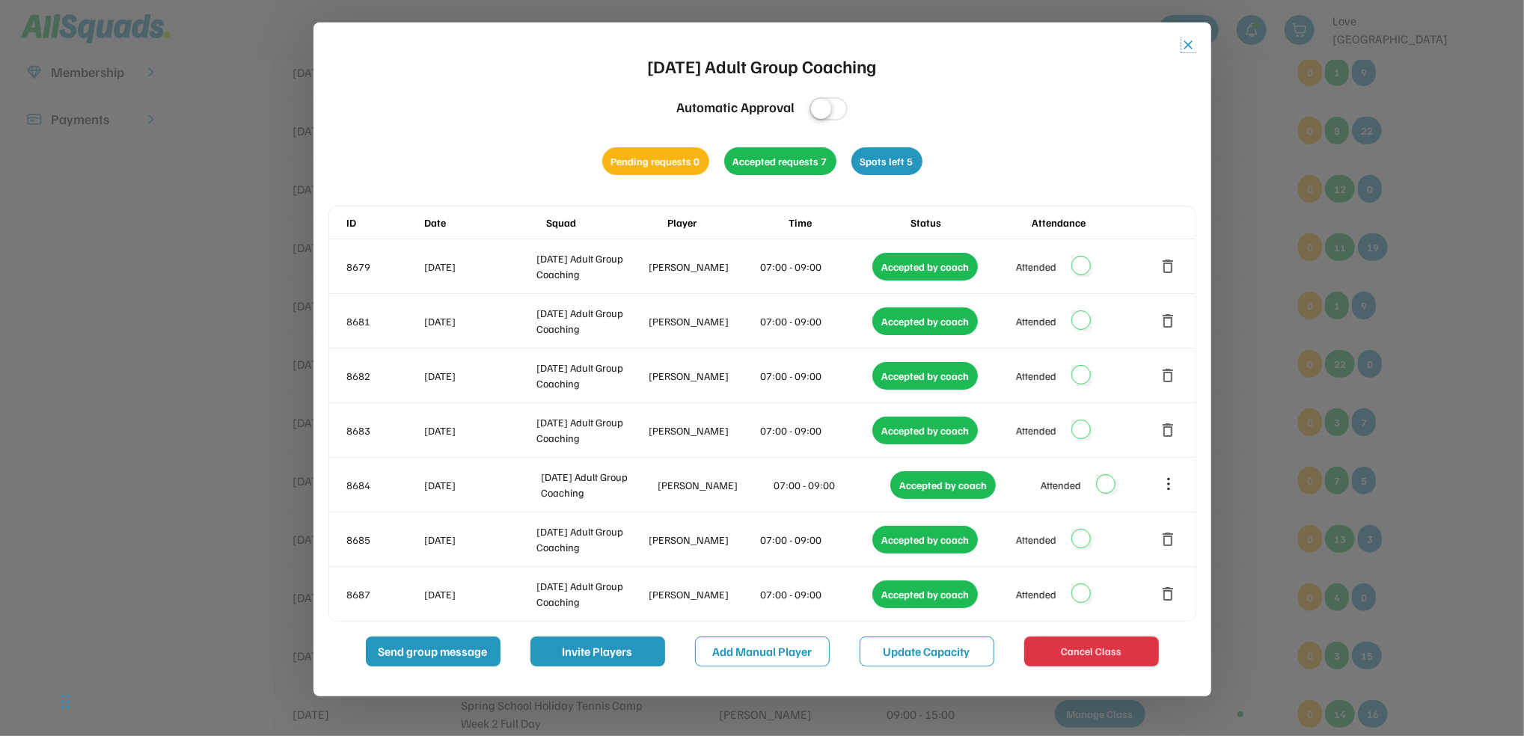
click at [1184, 40] on button "close" at bounding box center [1189, 44] width 15 height 15
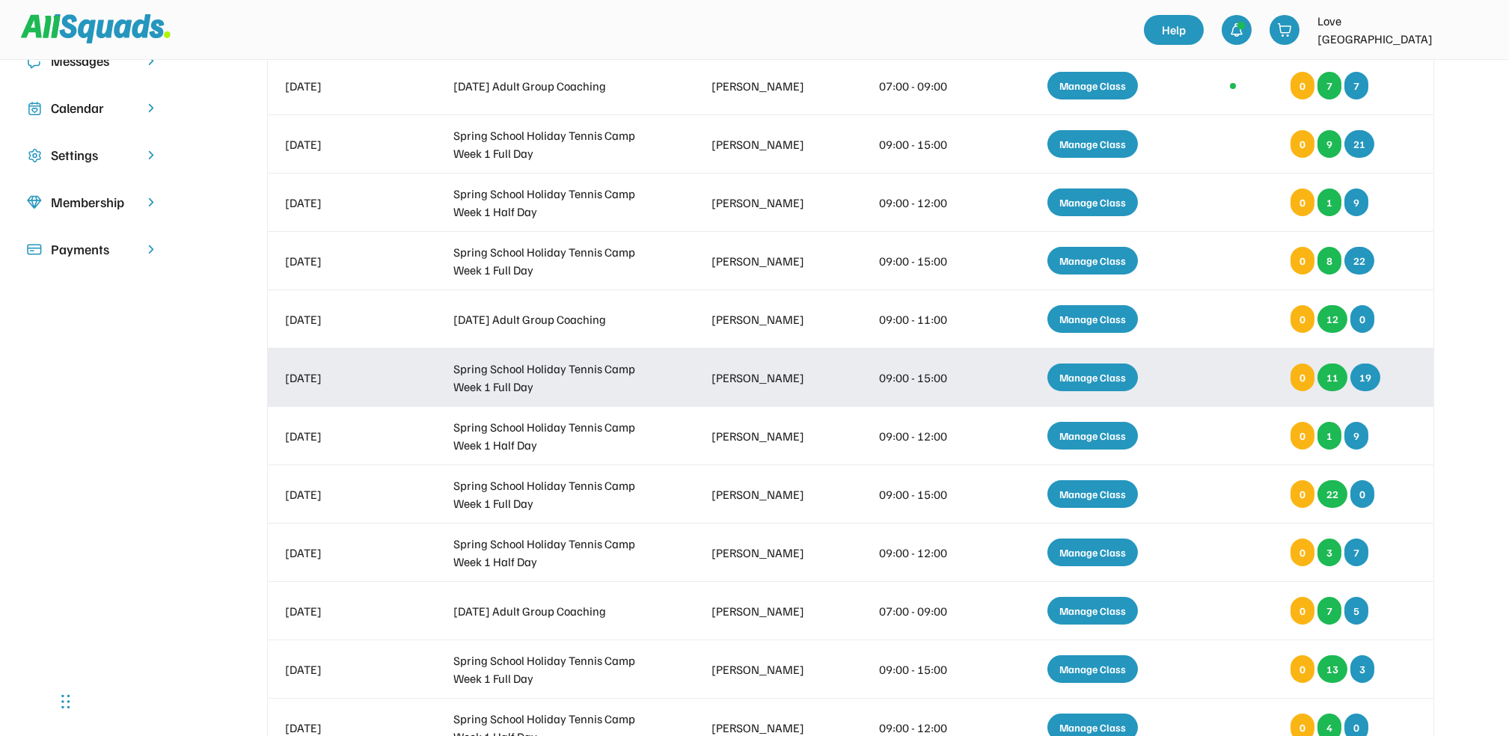
scroll to position [199, 0]
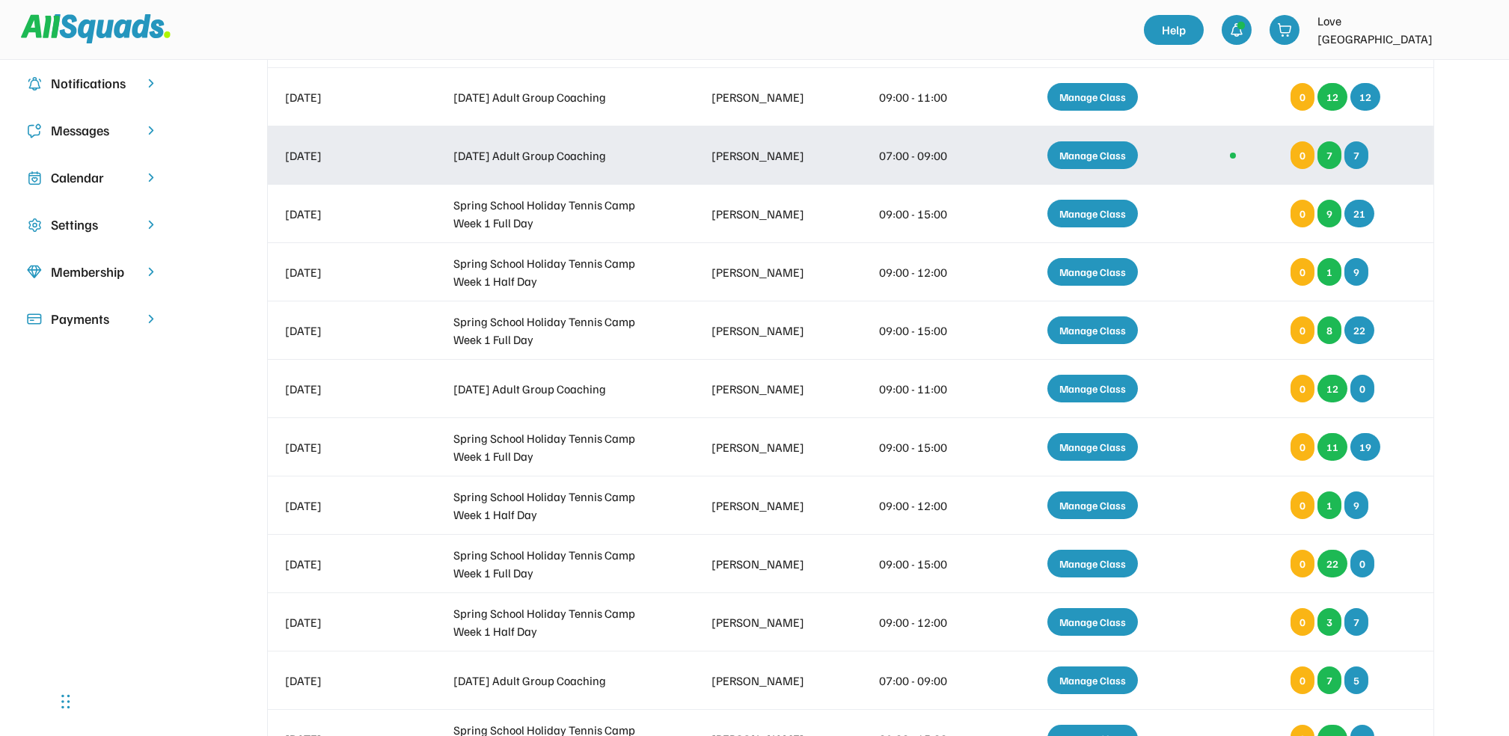
click at [1073, 152] on div "Manage Class" at bounding box center [1093, 155] width 91 height 28
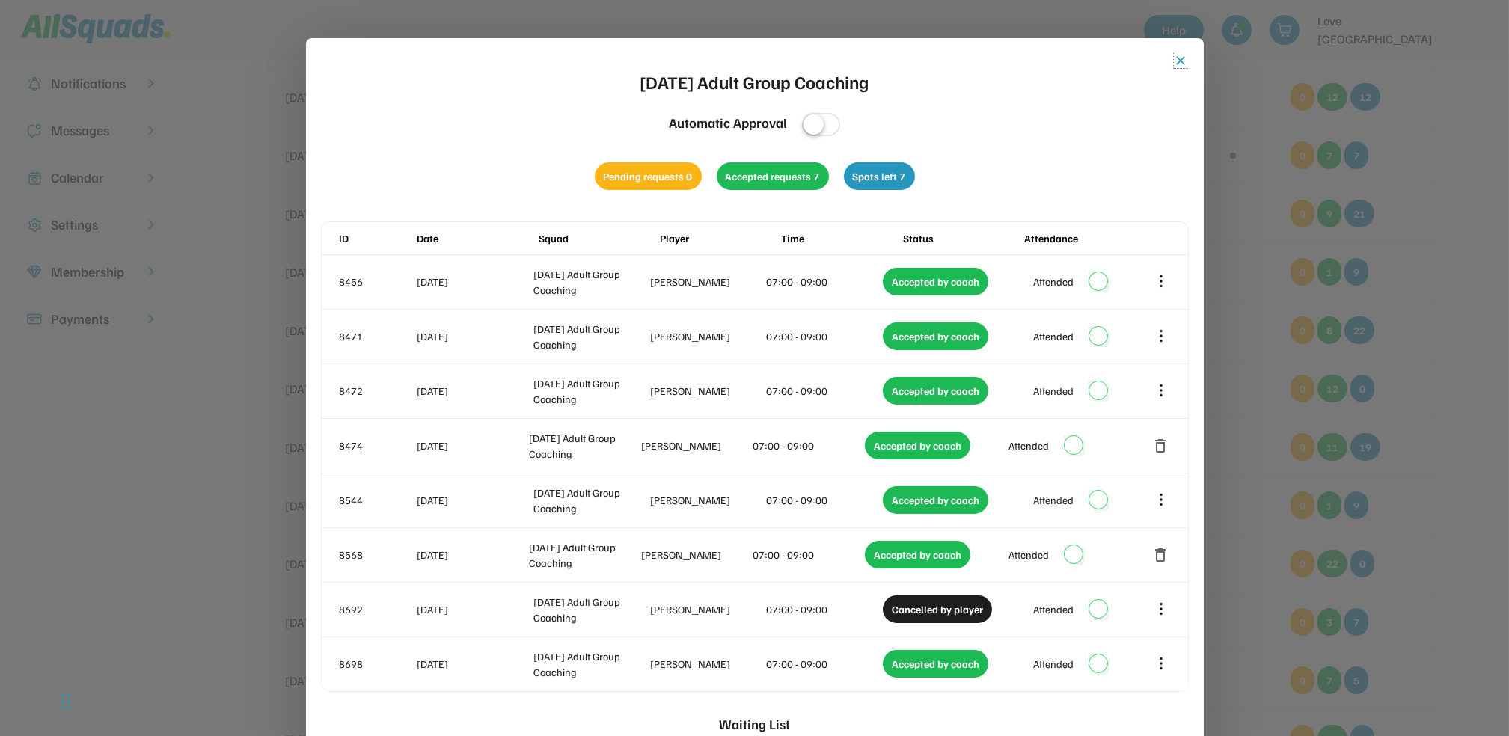
click at [1181, 60] on button "close" at bounding box center [1181, 60] width 15 height 15
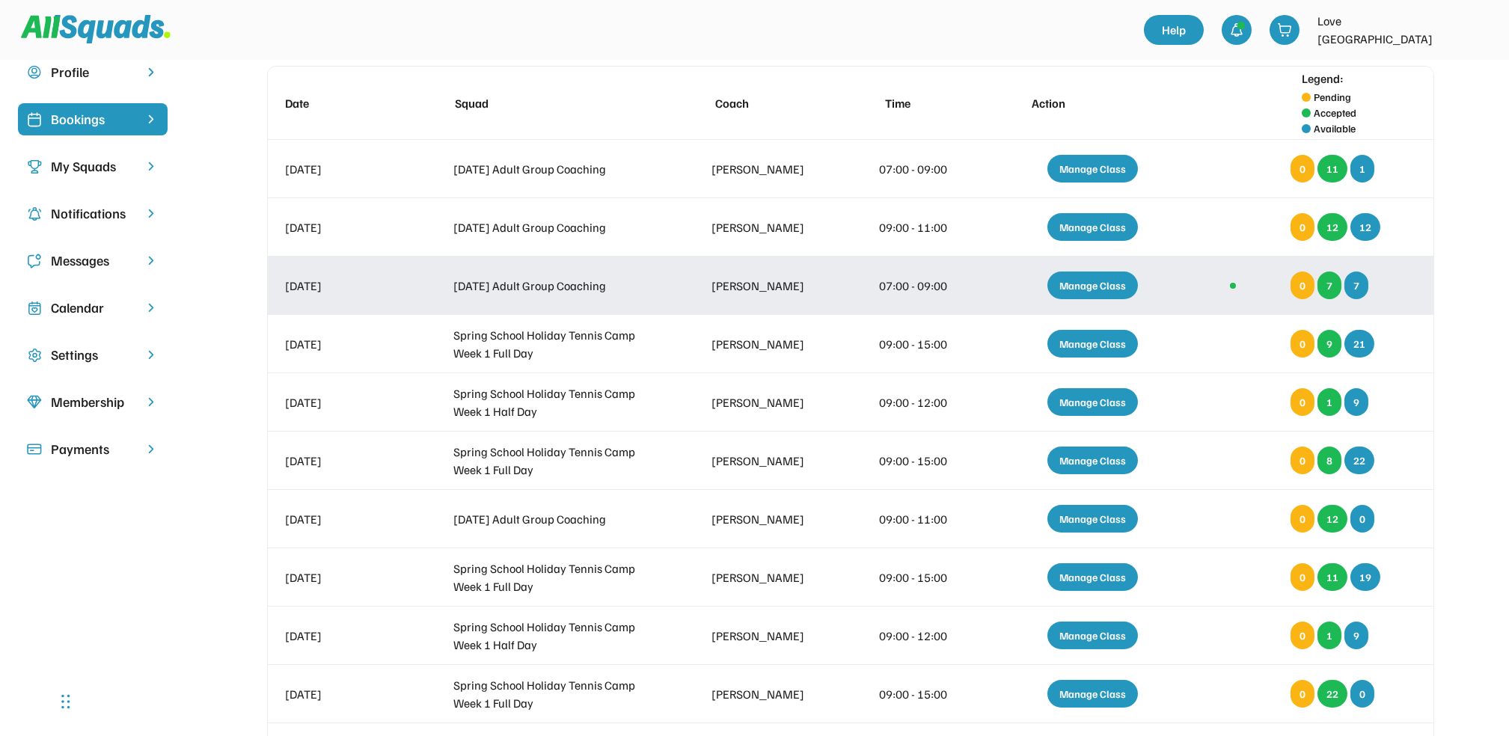
scroll to position [0, 0]
